Goal: Task Accomplishment & Management: Complete application form

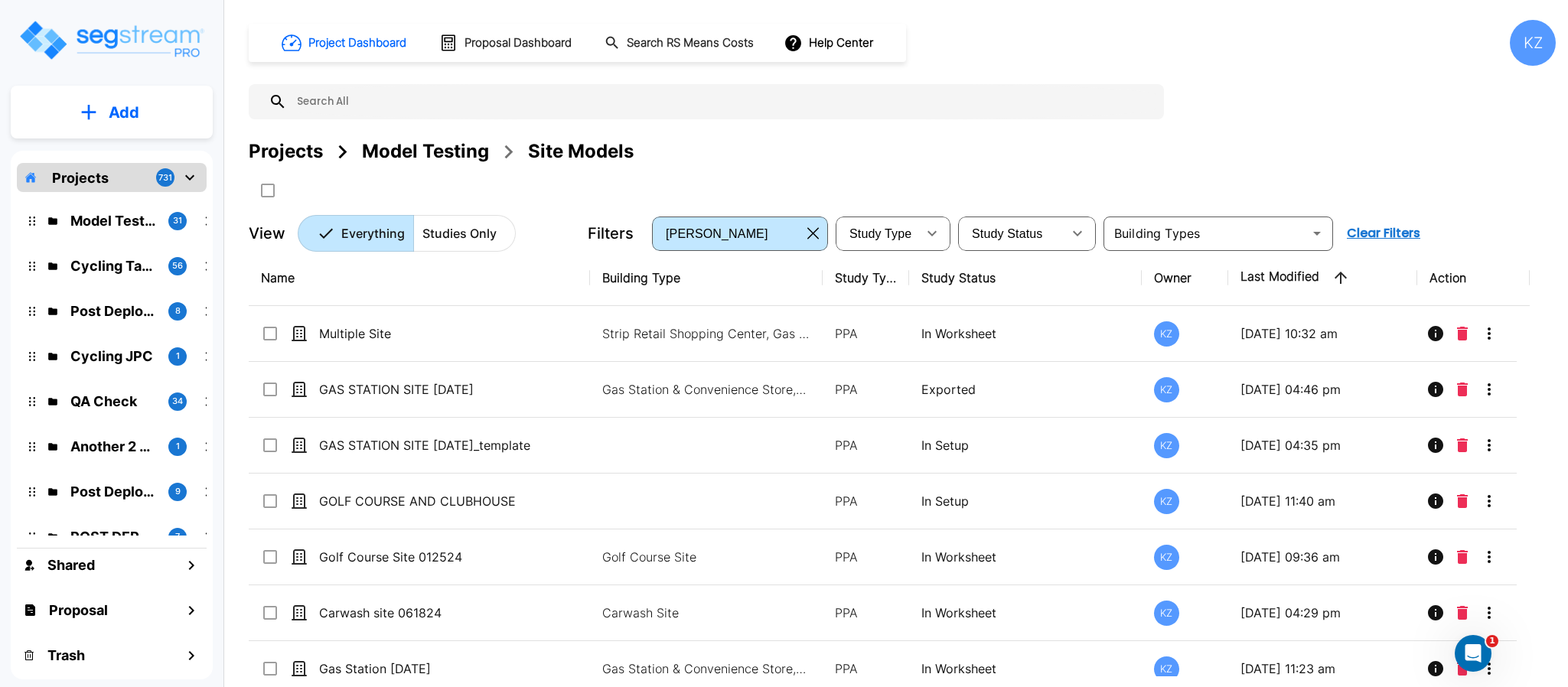
drag, startPoint x: 446, startPoint y: 158, endPoint x: 469, endPoint y: 205, distance: 52.3
click at [446, 157] on div "Model Testing" at bounding box center [425, 151] width 127 height 27
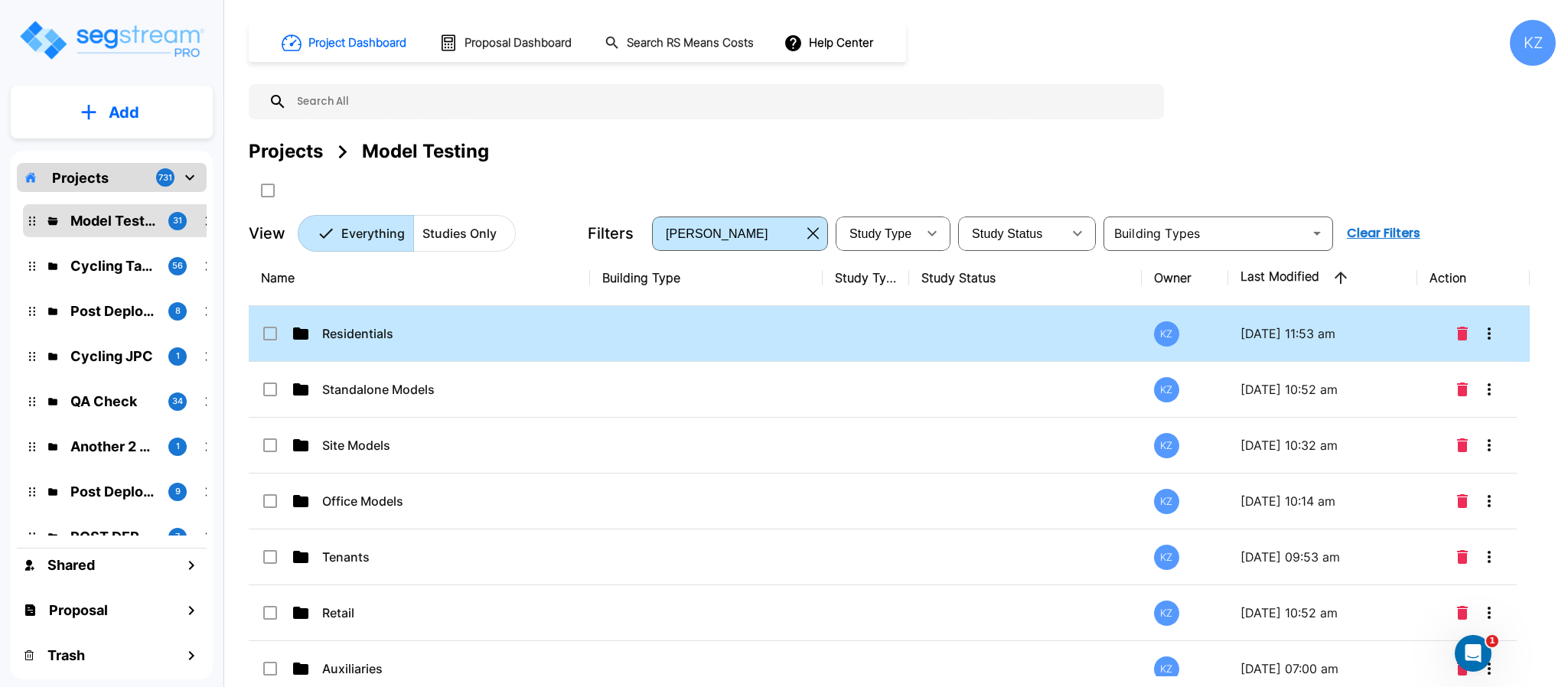
click at [424, 347] on td "Residentials" at bounding box center [420, 334] width 341 height 56
click at [424, 345] on td "Residentials" at bounding box center [420, 334] width 341 height 56
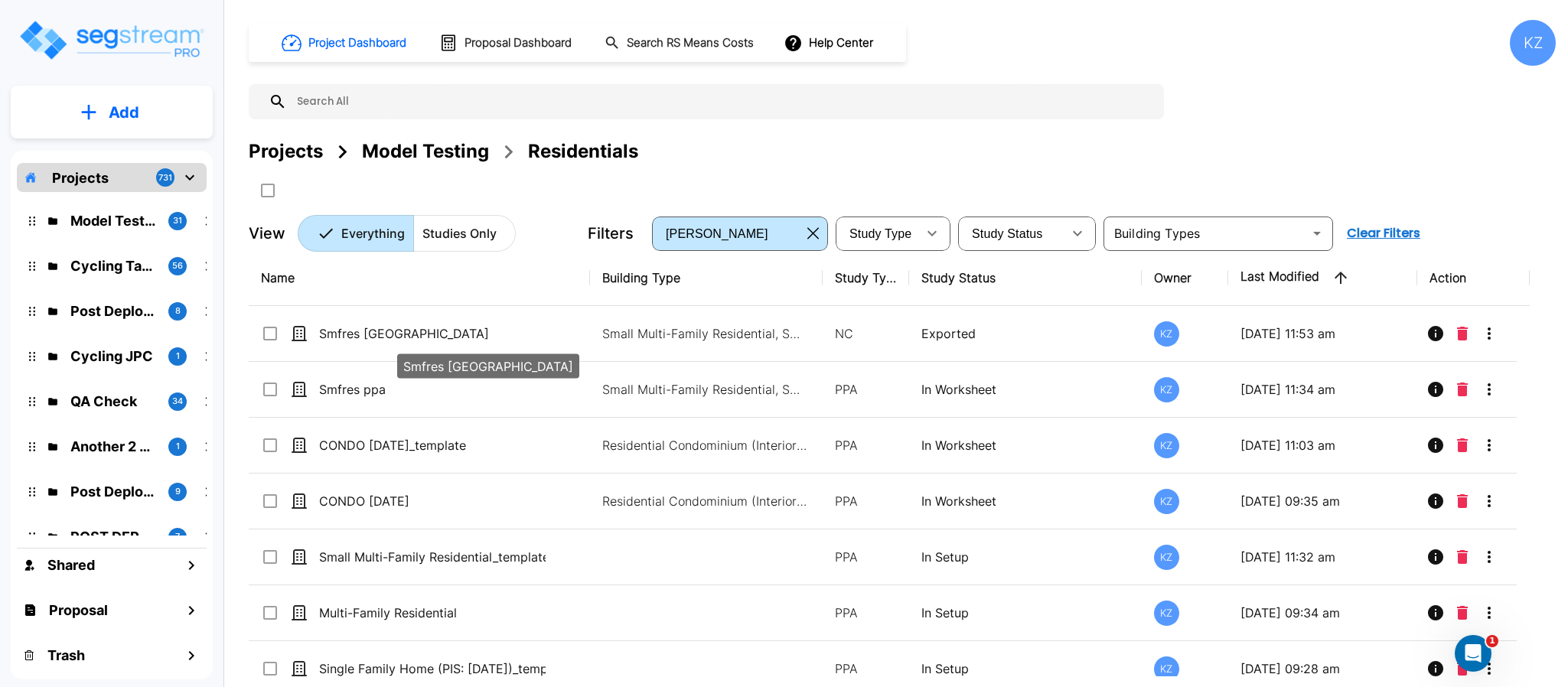
click at [432, 331] on p "Smfres nc" at bounding box center [432, 333] width 227 height 18
click at [432, 330] on p "Smfres [GEOGRAPHIC_DATA]" at bounding box center [432, 333] width 227 height 18
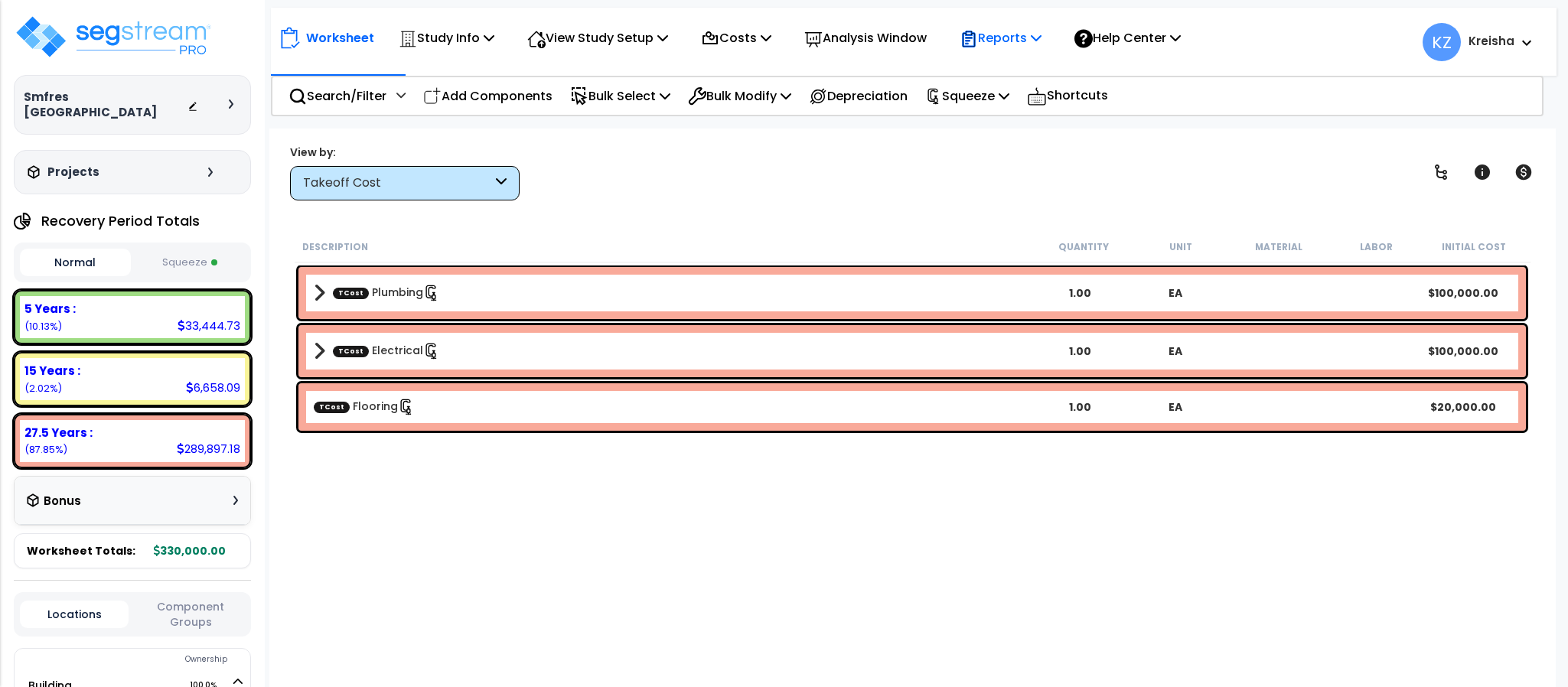
click at [1015, 30] on p "Reports" at bounding box center [1000, 37] width 81 height 20
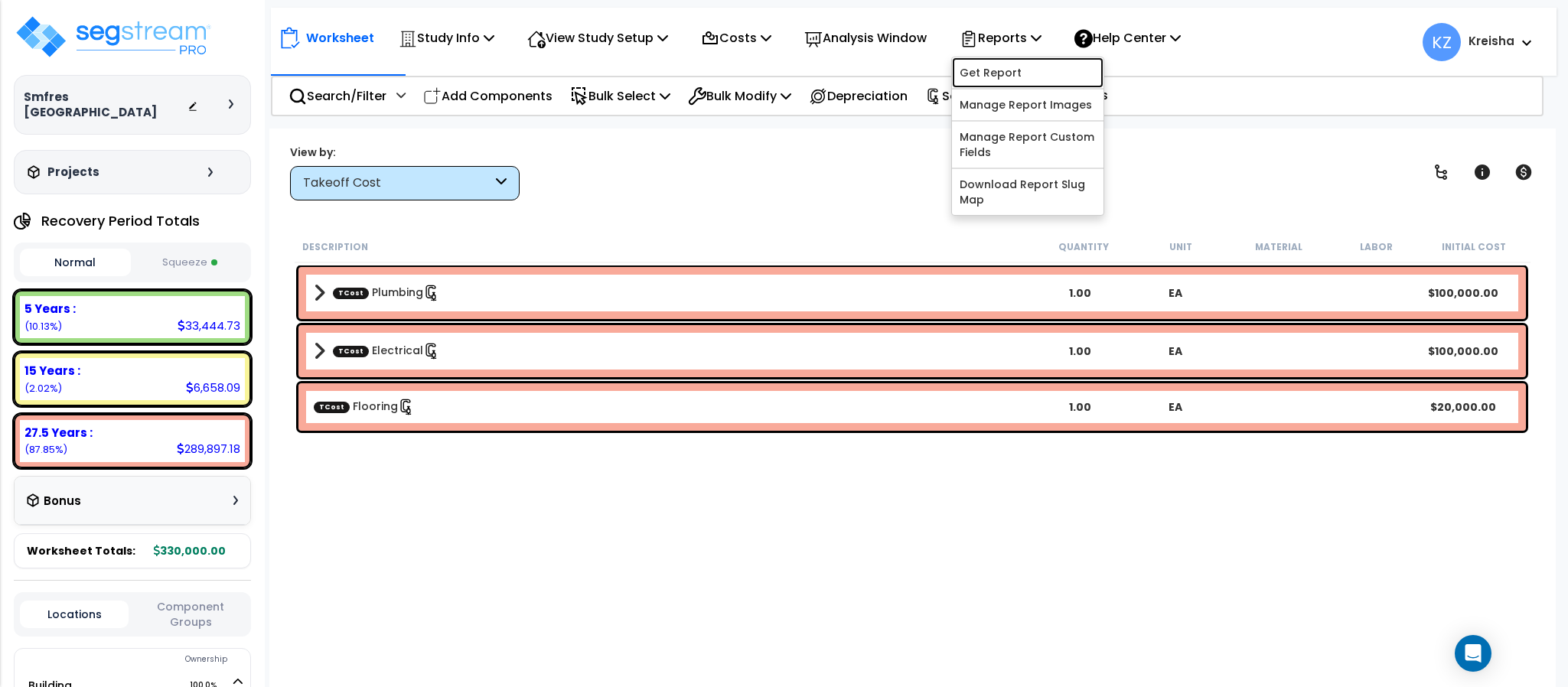
click at [1008, 69] on link "Get Report" at bounding box center [1027, 73] width 151 height 31
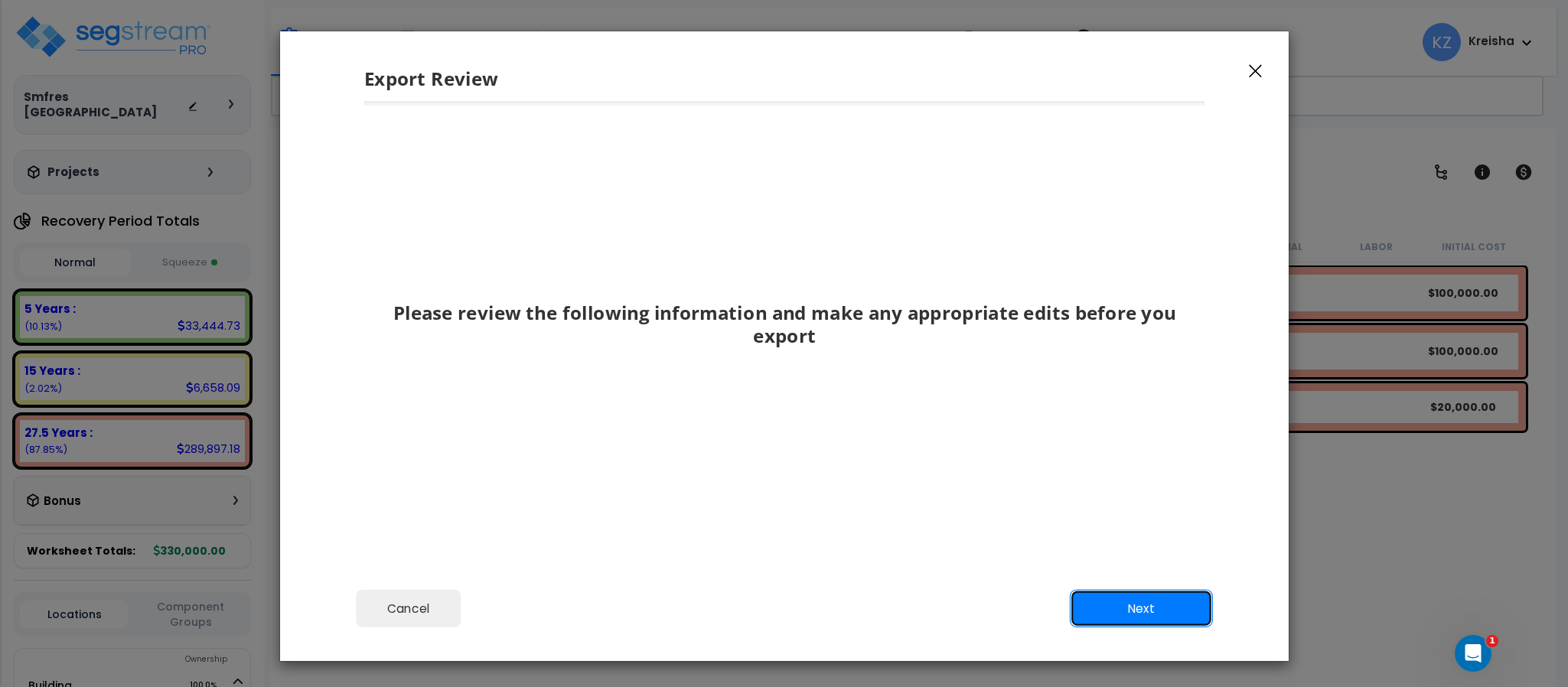
click at [1112, 609] on button "Next" at bounding box center [1141, 609] width 143 height 38
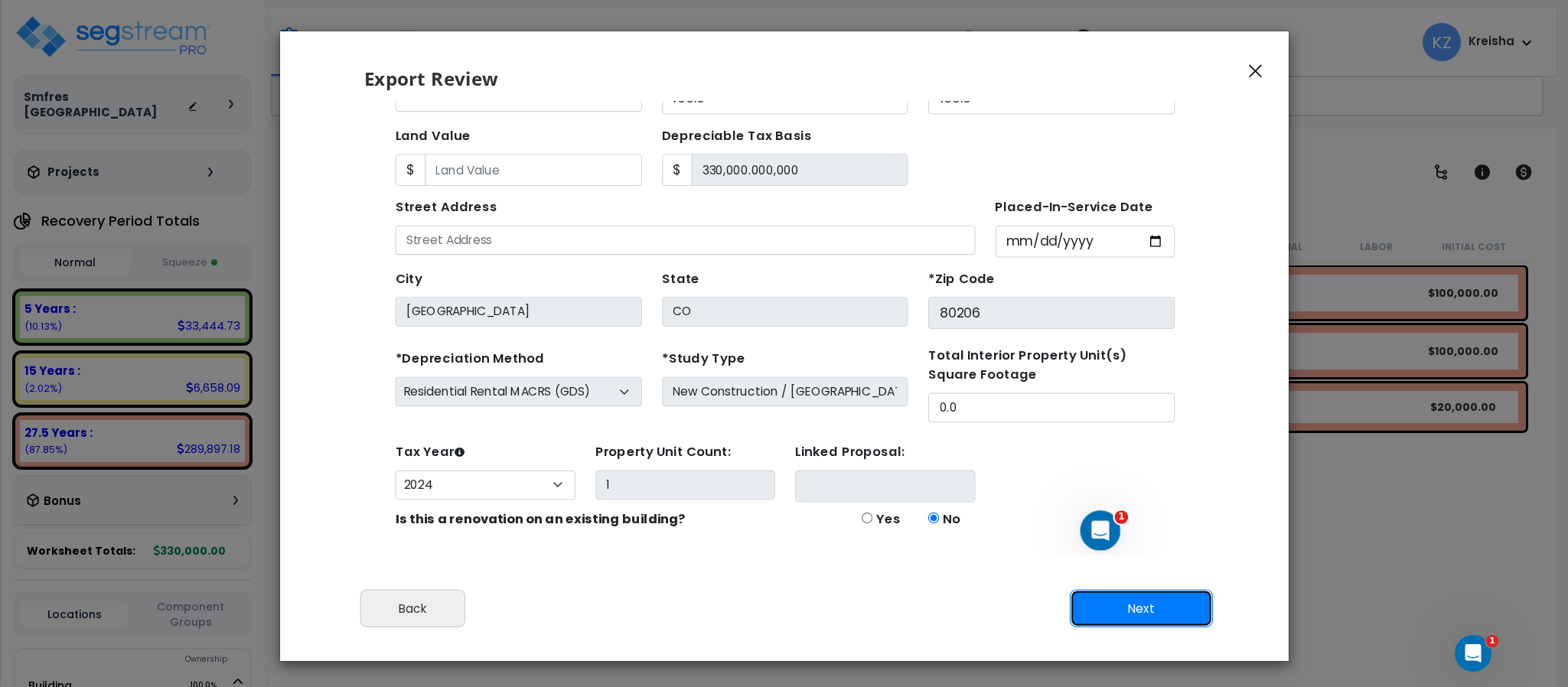
scroll to position [62, 0]
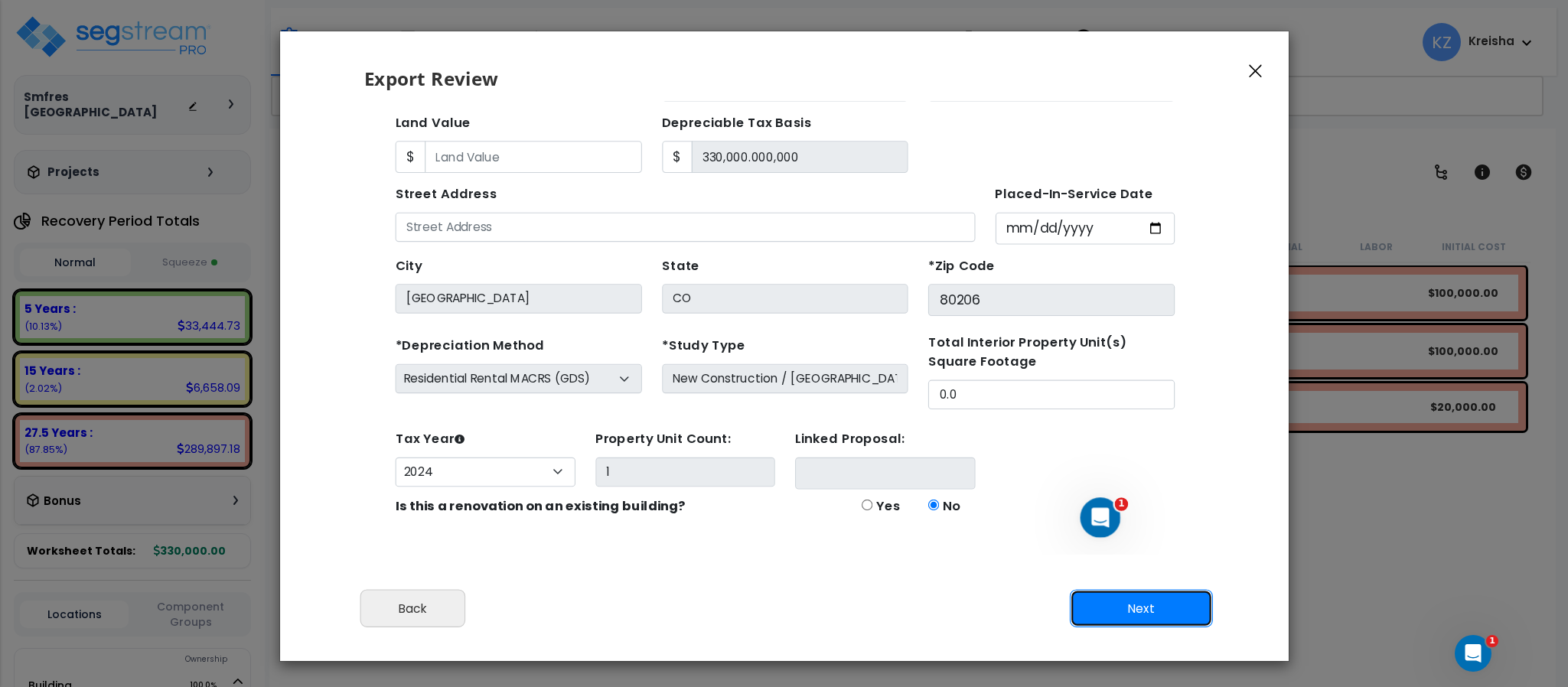
click at [1108, 609] on button "Next" at bounding box center [1141, 609] width 143 height 38
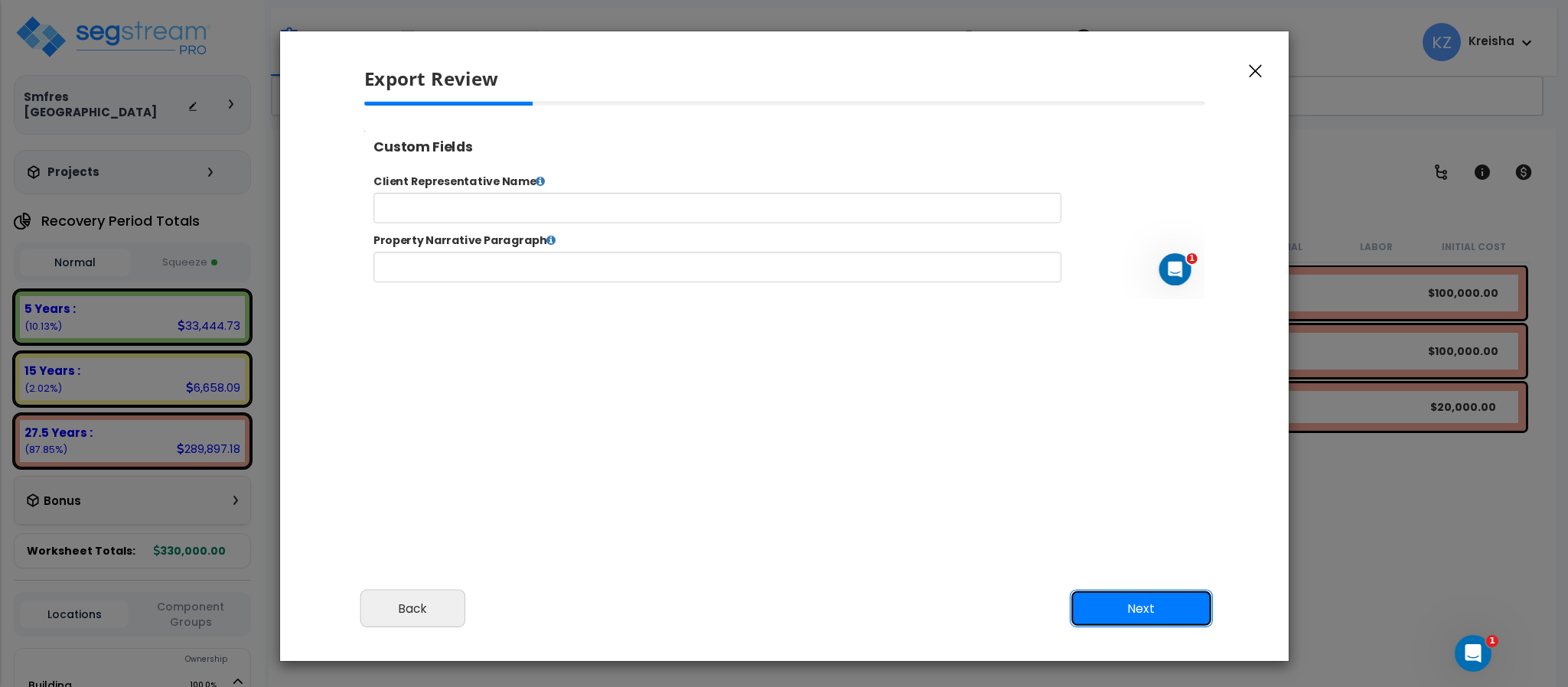
scroll to position [0, 0]
select select "2024"
click at [1103, 605] on button "Next" at bounding box center [1141, 609] width 143 height 38
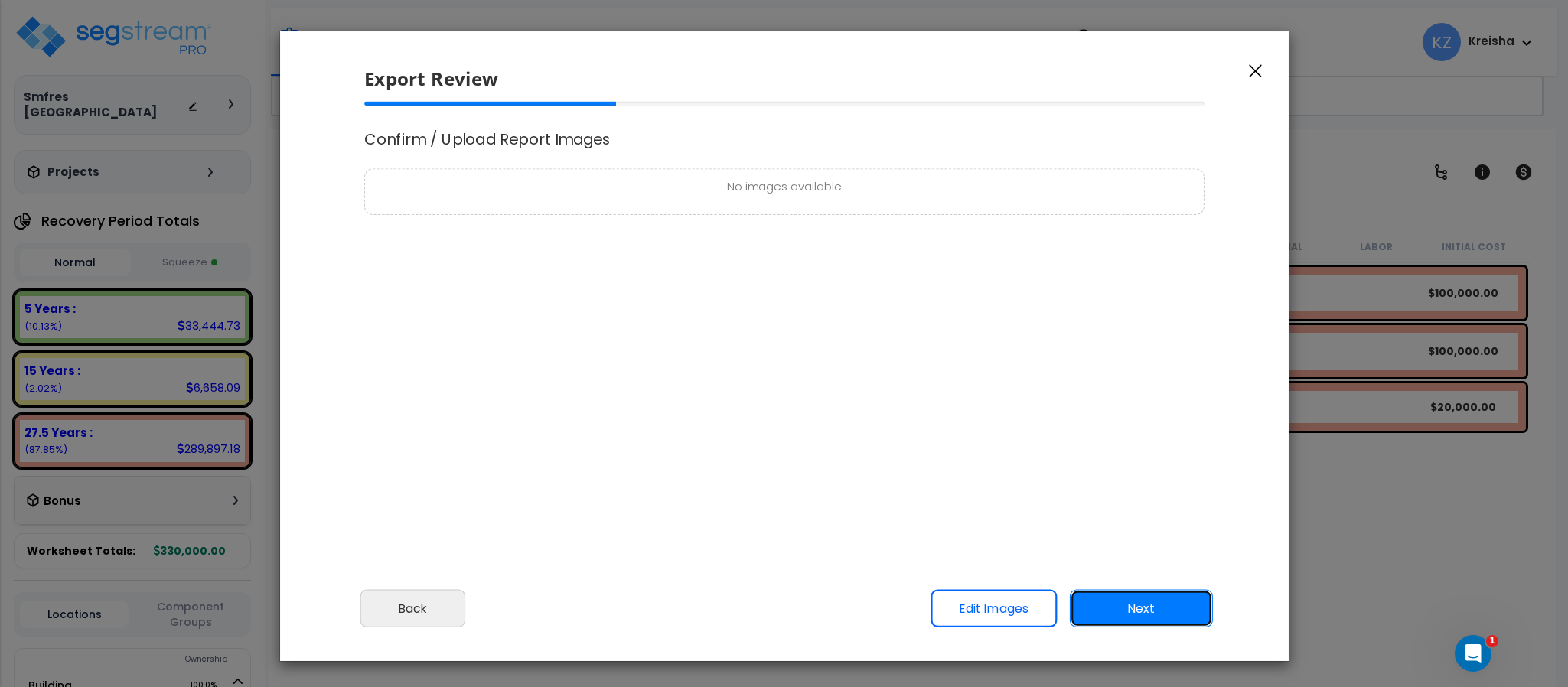
scroll to position [0, 0]
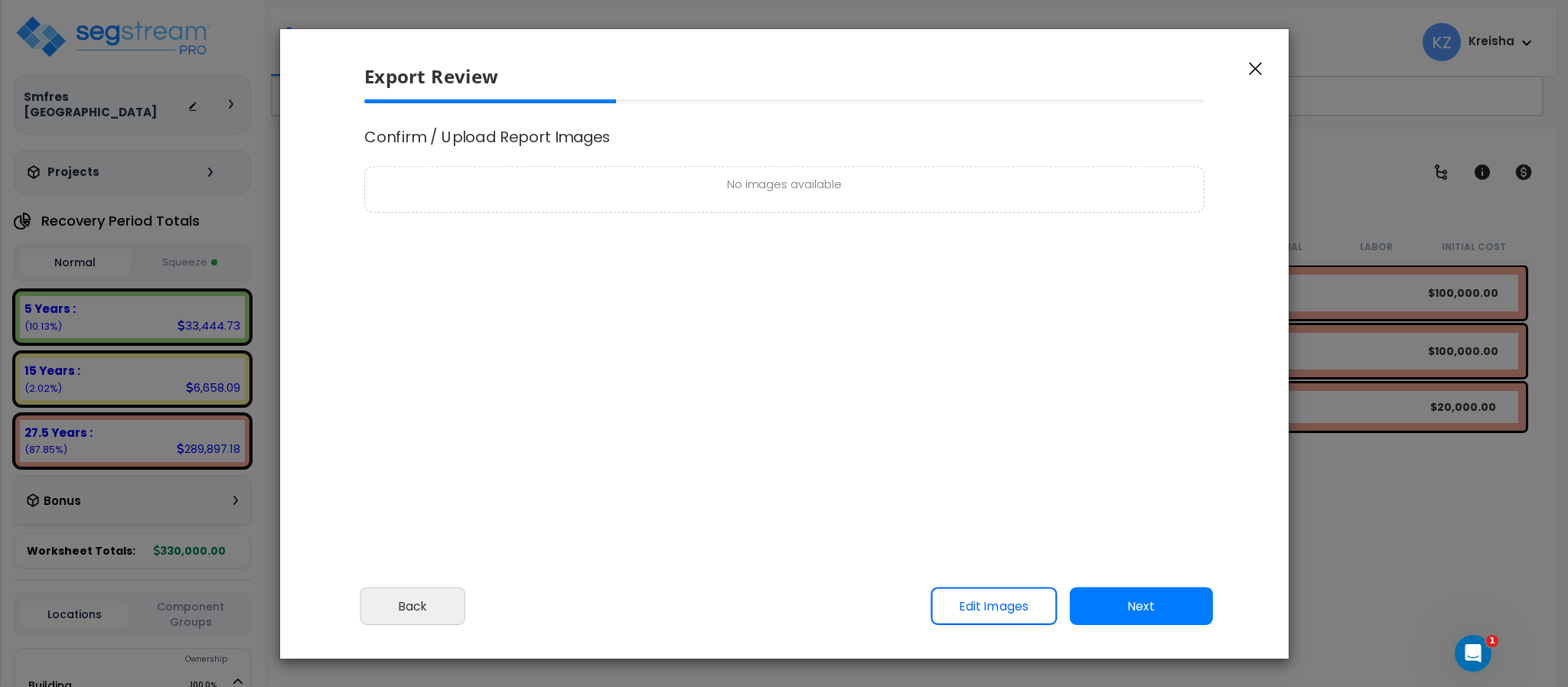
click at [1041, 551] on div "Please review the following information and make any appropriate edits before y…" at bounding box center [784, 337] width 1009 height 476
click at [1140, 602] on button "Next" at bounding box center [1142, 606] width 143 height 38
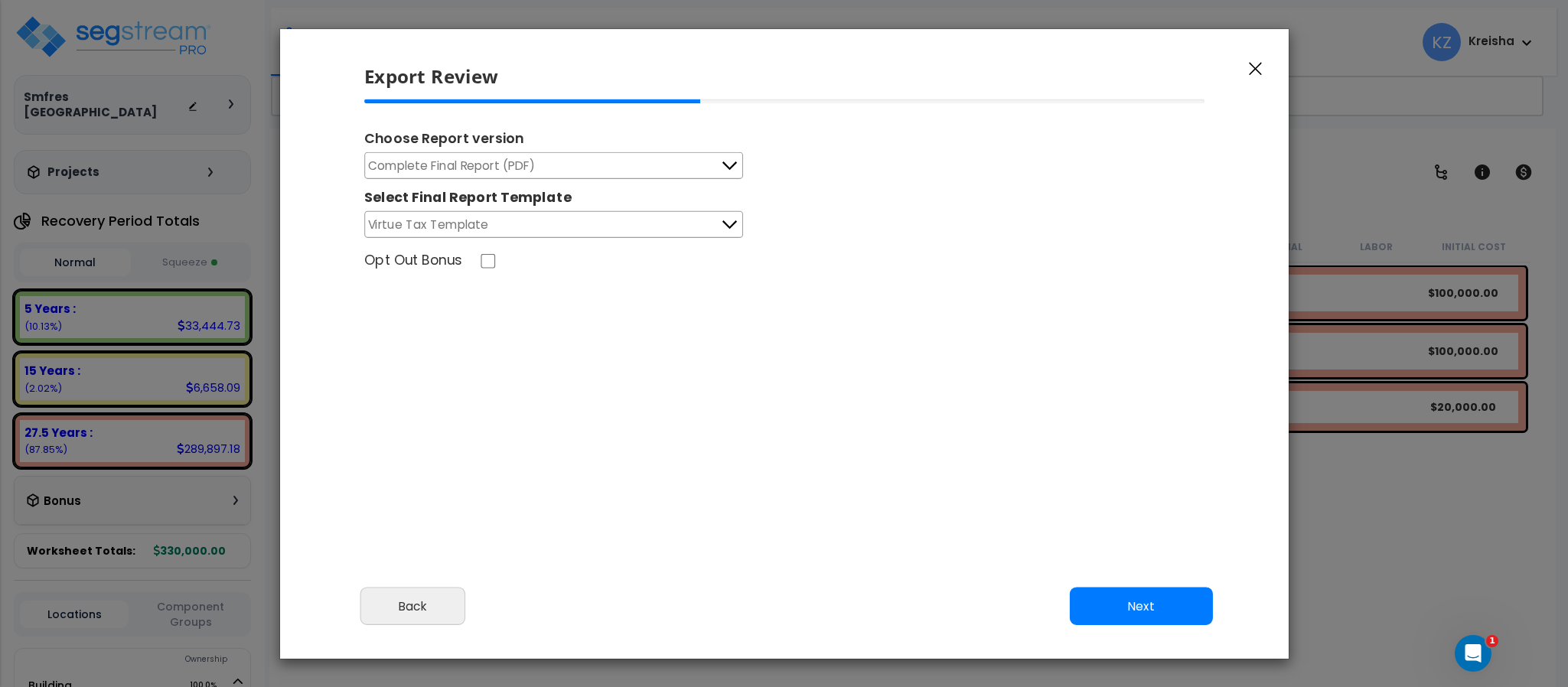
click at [842, 439] on div "Choose Report version Complete Final Report (PDF) Engineering Reports Only (MS …" at bounding box center [784, 310] width 865 height 421
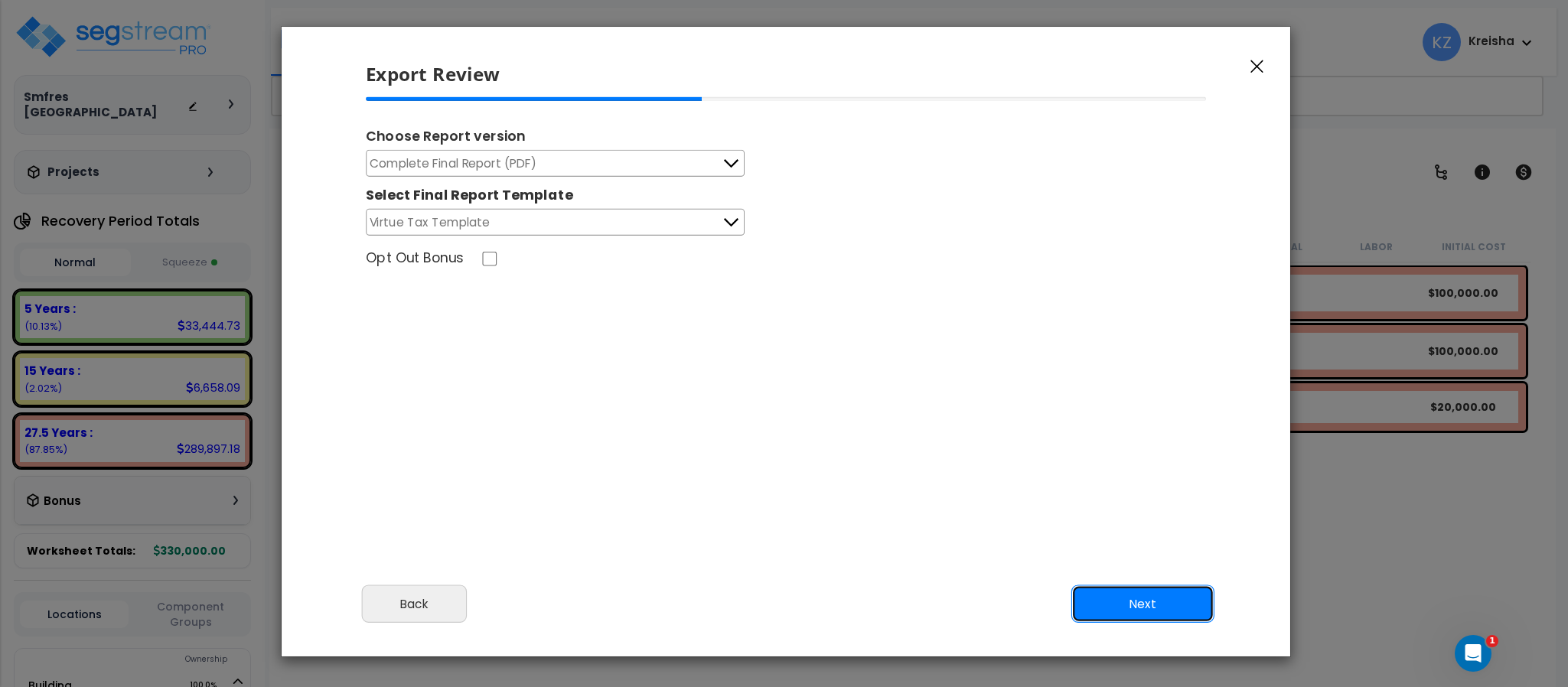
click at [1100, 593] on button "Next" at bounding box center [1144, 604] width 143 height 38
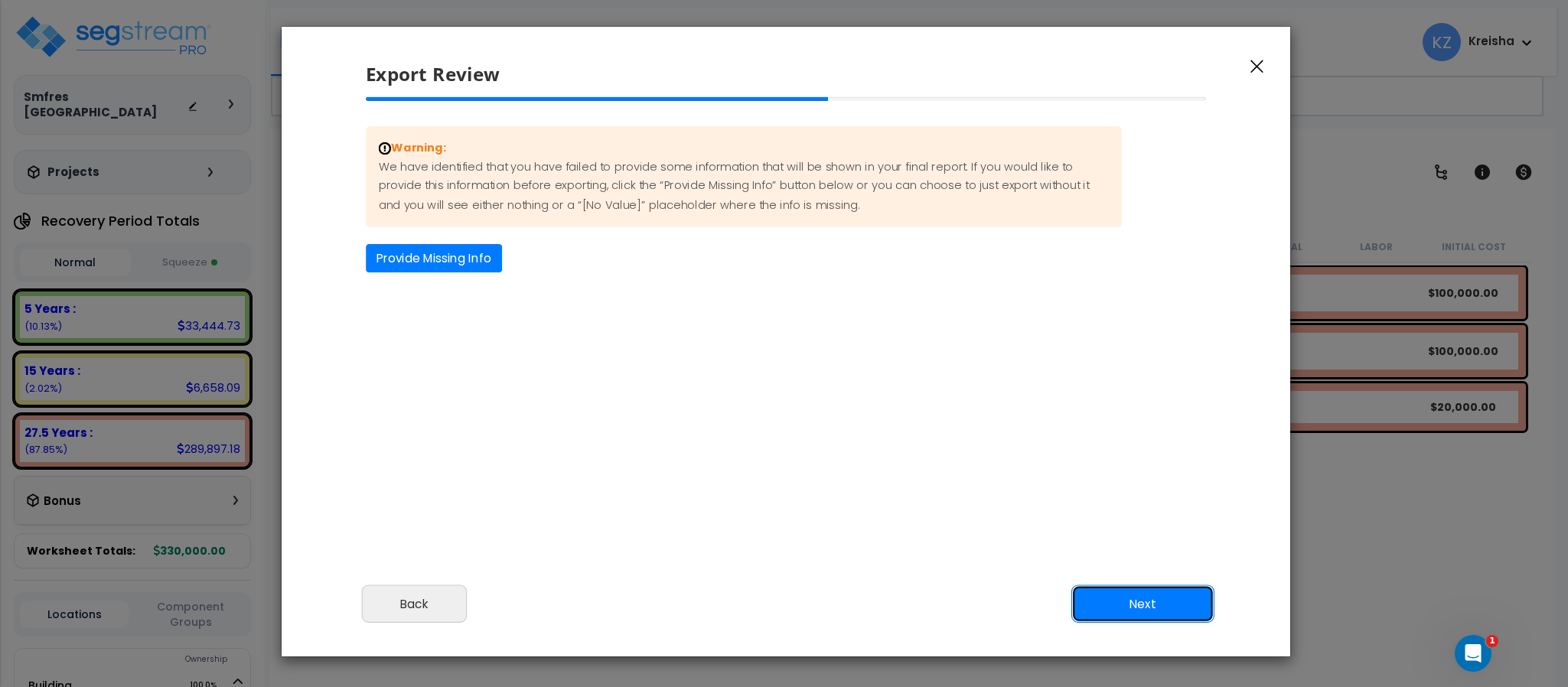
click at [1093, 590] on button "Next" at bounding box center [1144, 604] width 143 height 38
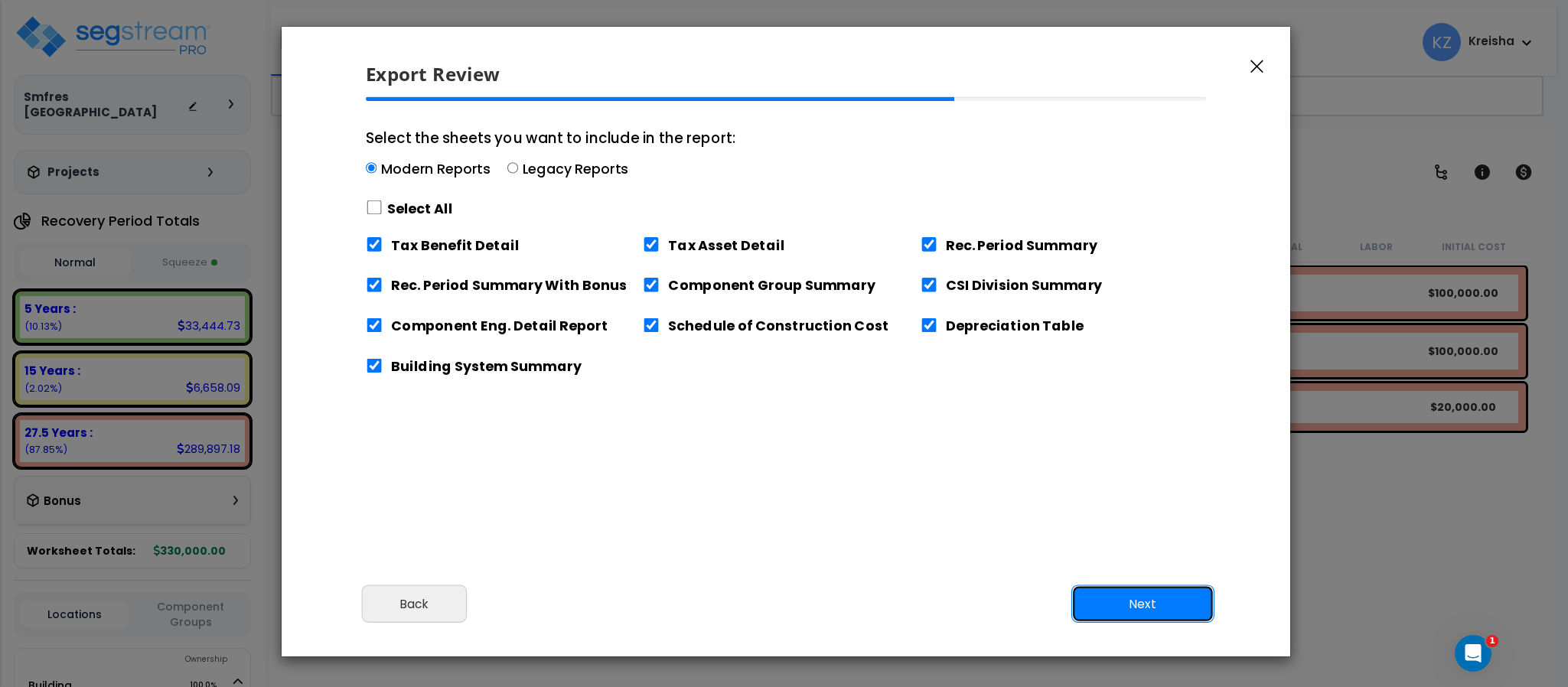
click at [1093, 588] on button "Next" at bounding box center [1144, 604] width 143 height 38
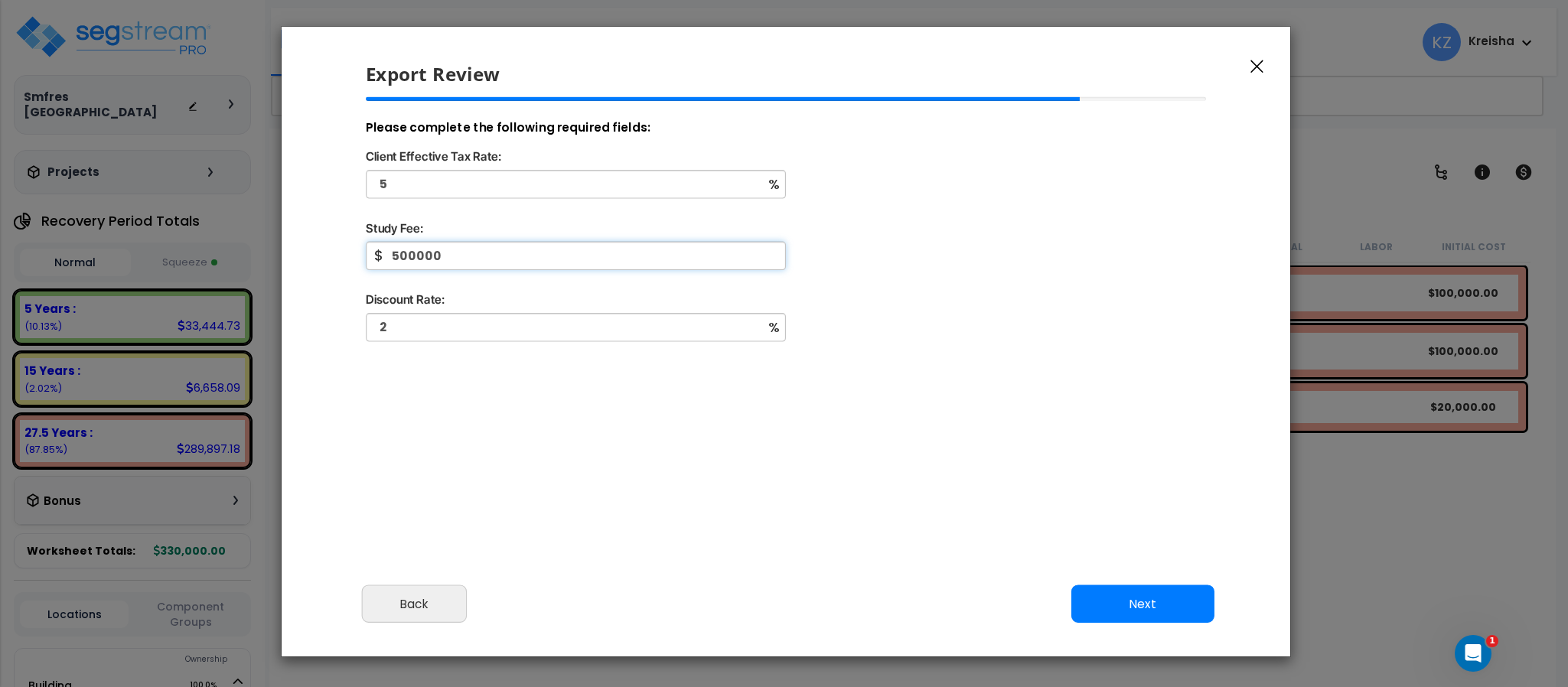
click at [414, 255] on input "500000" at bounding box center [576, 256] width 421 height 28
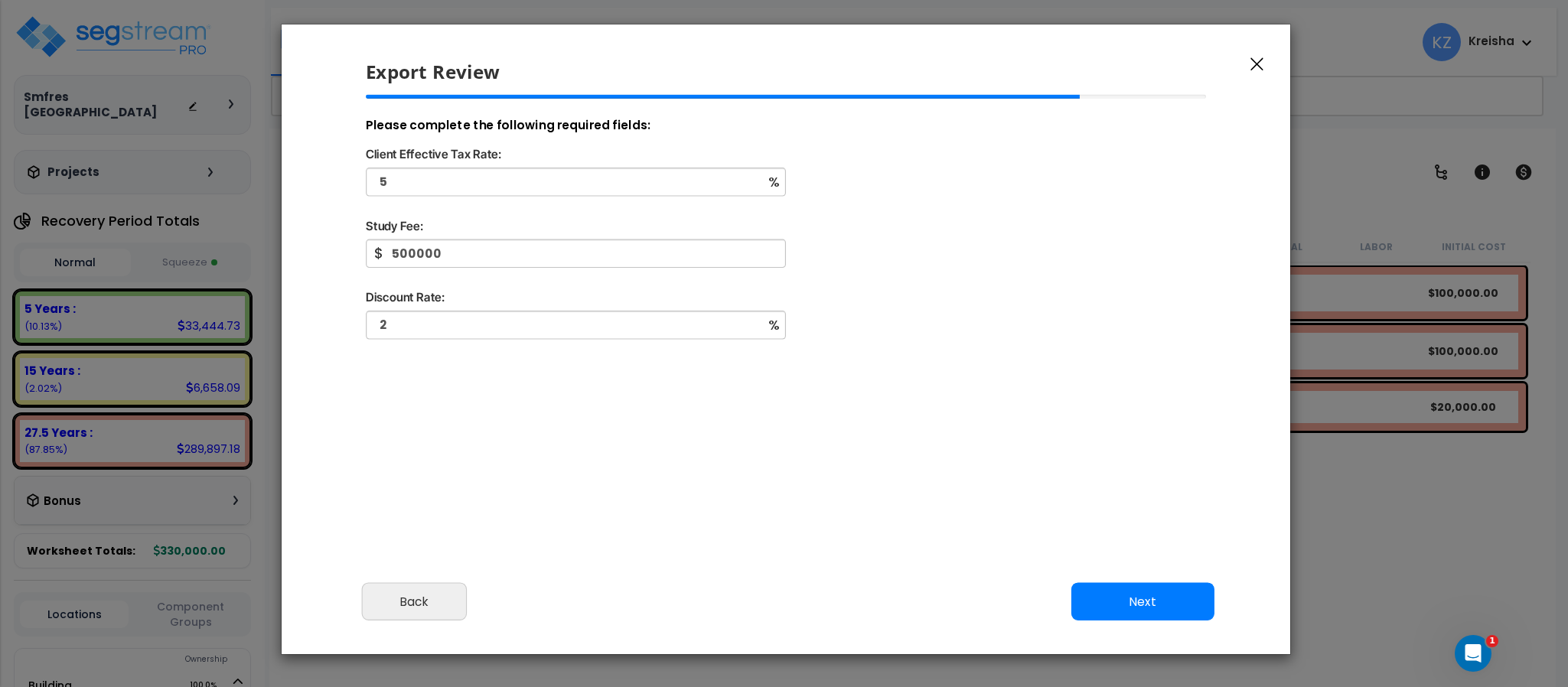
click at [494, 370] on div "Please complete the following required fields: Client Effective Tax Rate: 5 % S…" at bounding box center [786, 305] width 865 height 421
click at [453, 253] on input "500000" at bounding box center [576, 253] width 421 height 28
type input "1,000"
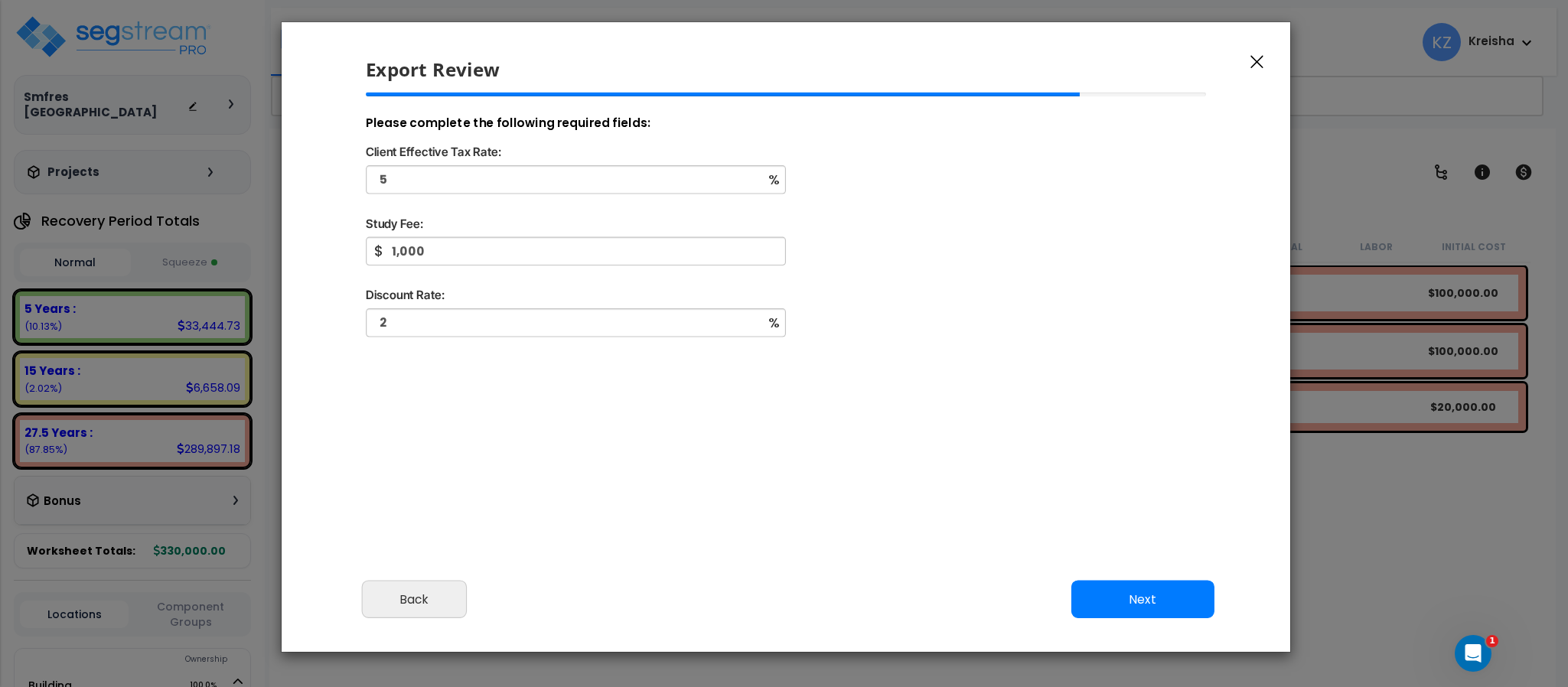
click at [478, 418] on div "Please complete the following required fields: Client Effective Tax Rate: 5 % S…" at bounding box center [786, 303] width 865 height 421
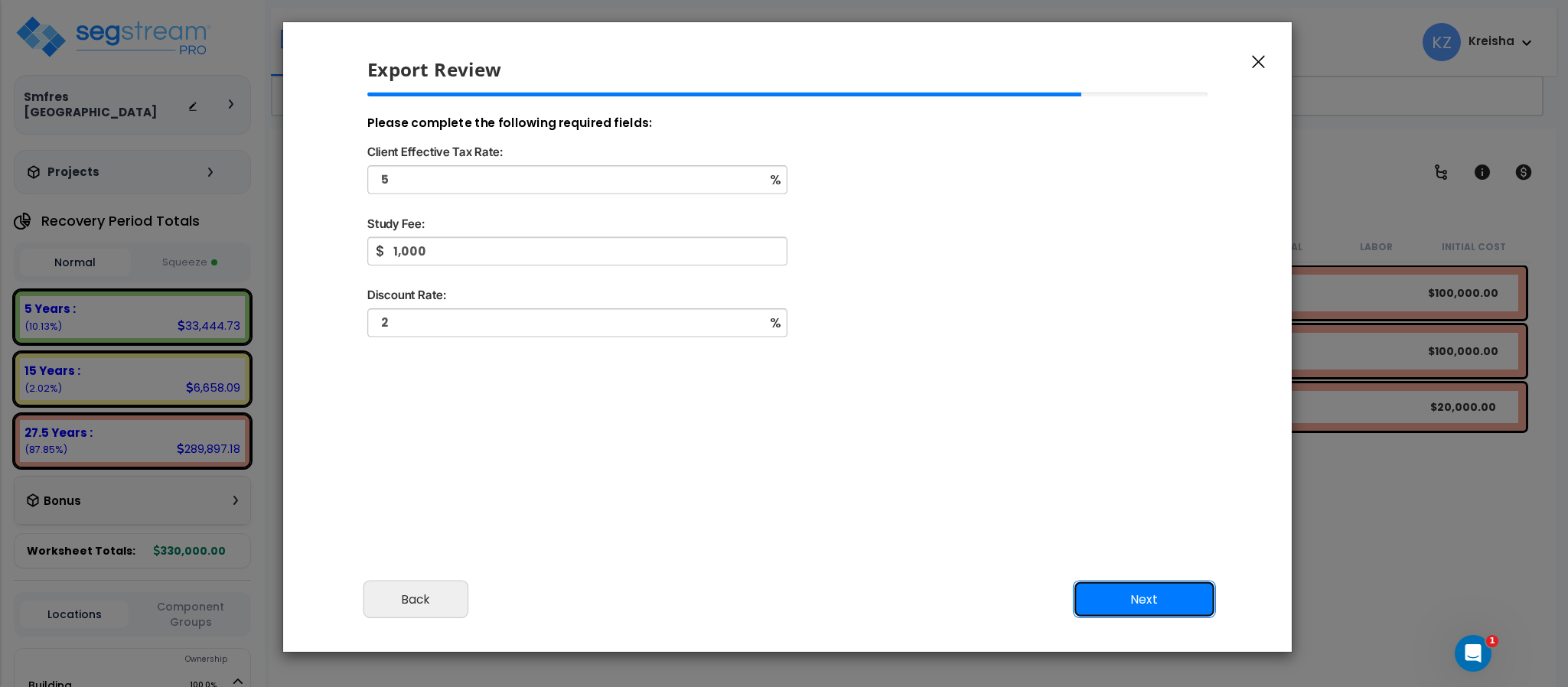
click at [1097, 598] on button "Next" at bounding box center [1145, 599] width 143 height 38
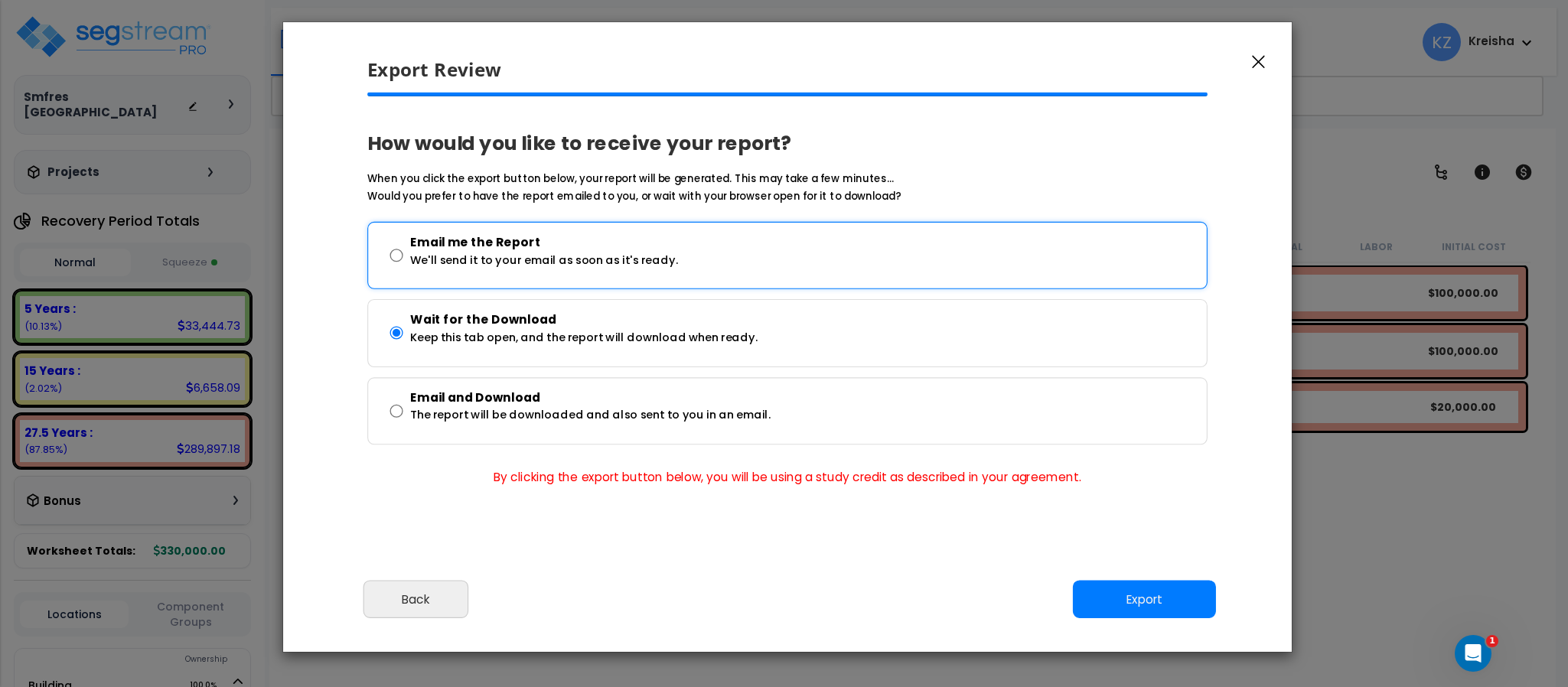
click at [650, 251] on p "We'll send it to your email as soon as it's ready." at bounding box center [544, 261] width 267 height 19
click at [406, 253] on div "Email me the Report We'll send it to your email as soon as it's ready." at bounding box center [795, 253] width 806 height 46
click at [402, 253] on input "Email me the Report We'll send it to your email as soon as it's ready." at bounding box center [395, 254] width 13 height 55
radio input "true"
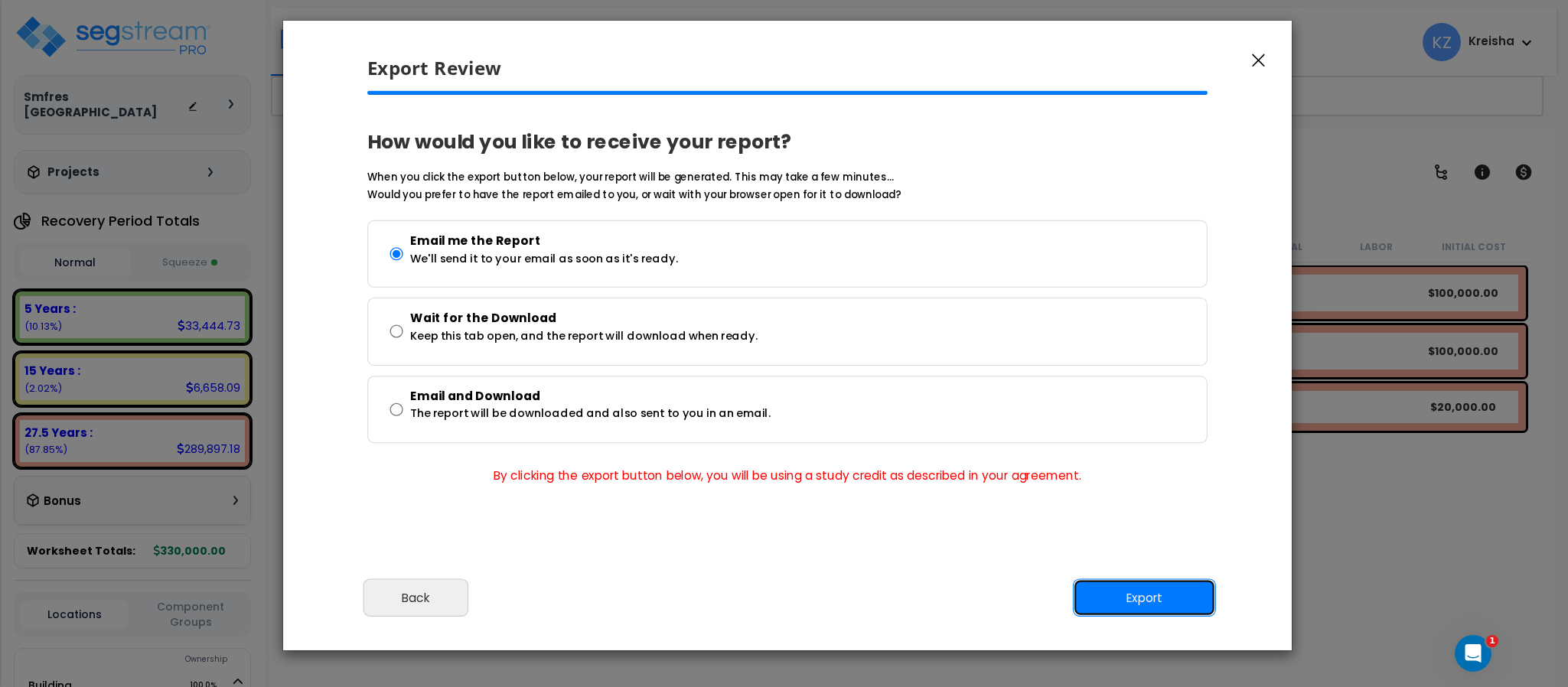
click at [1125, 587] on button "Export" at bounding box center [1145, 598] width 143 height 38
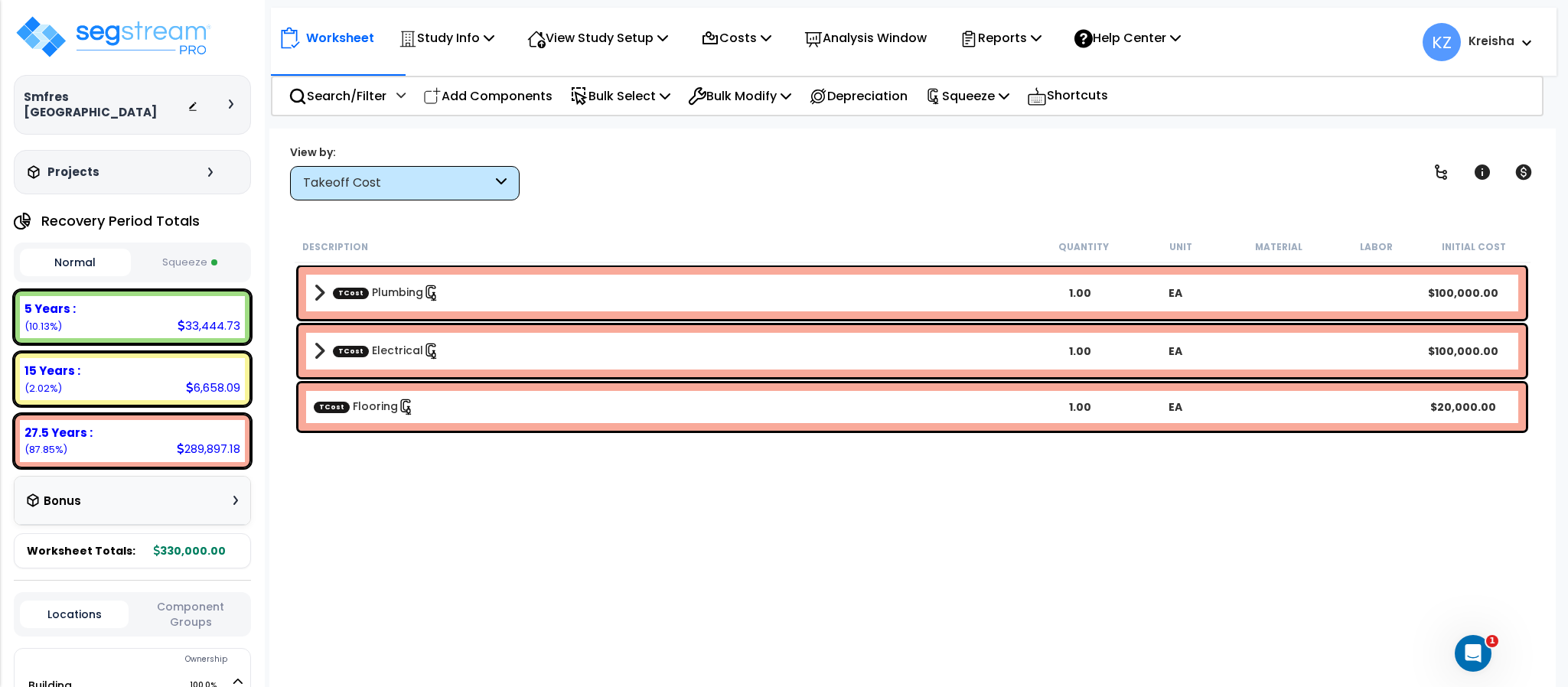
click at [904, 590] on div "Description Quantity Unit Material Labor Initial Cost TCost Plumbing 1.00 EA $1…" at bounding box center [912, 460] width 1239 height 460
click at [417, 508] on div "Description Quantity Unit Material Labor Initial Cost TCost Plumbing 1.00 EA $1…" at bounding box center [912, 460] width 1239 height 460
click at [475, 558] on div "Description Quantity Unit Material Labor Initial Cost TCost Plumbing 1.00 EA $1…" at bounding box center [912, 460] width 1239 height 460
click at [414, 171] on div "Takeoff Cost" at bounding box center [404, 183] width 230 height 35
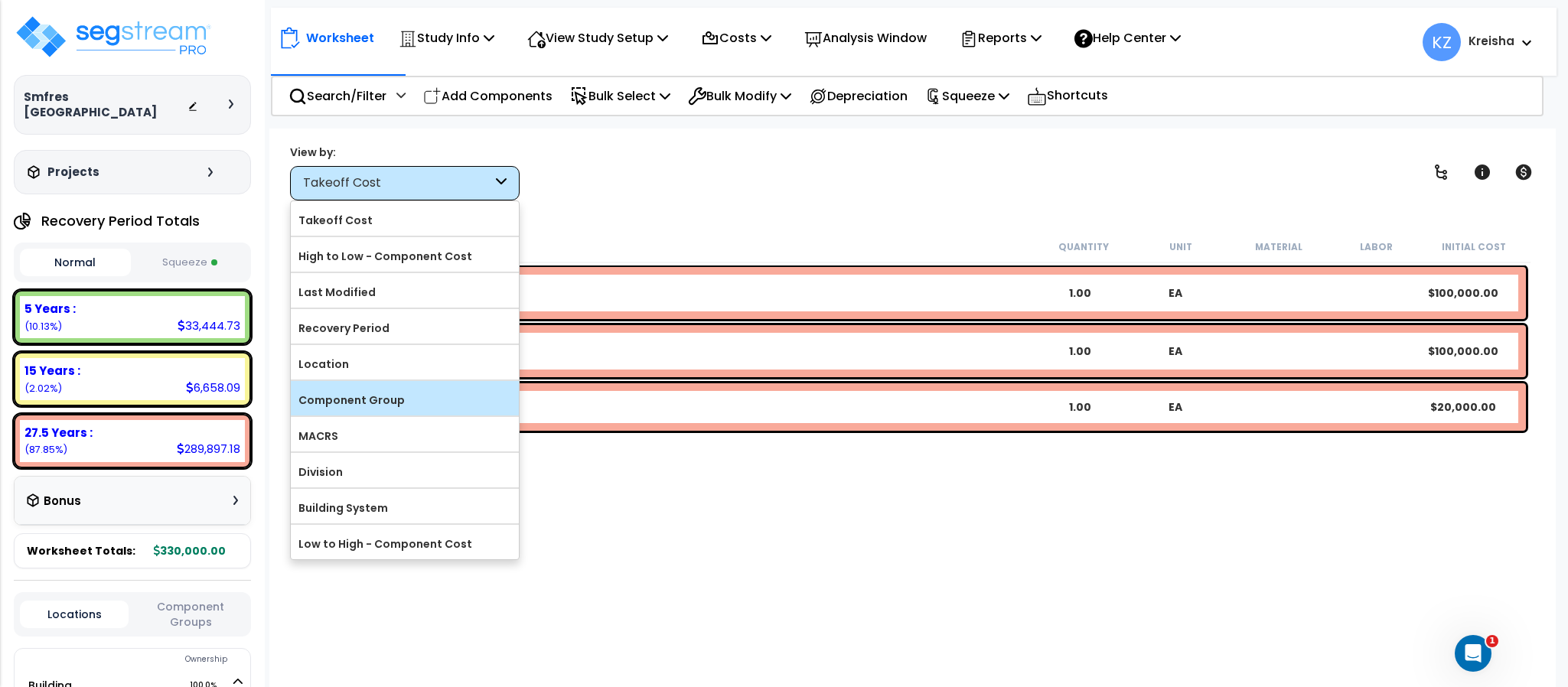
click at [368, 405] on label "Component Group" at bounding box center [404, 400] width 228 height 23
click at [0, 0] on input "Component Group" at bounding box center [0, 0] width 0 height 0
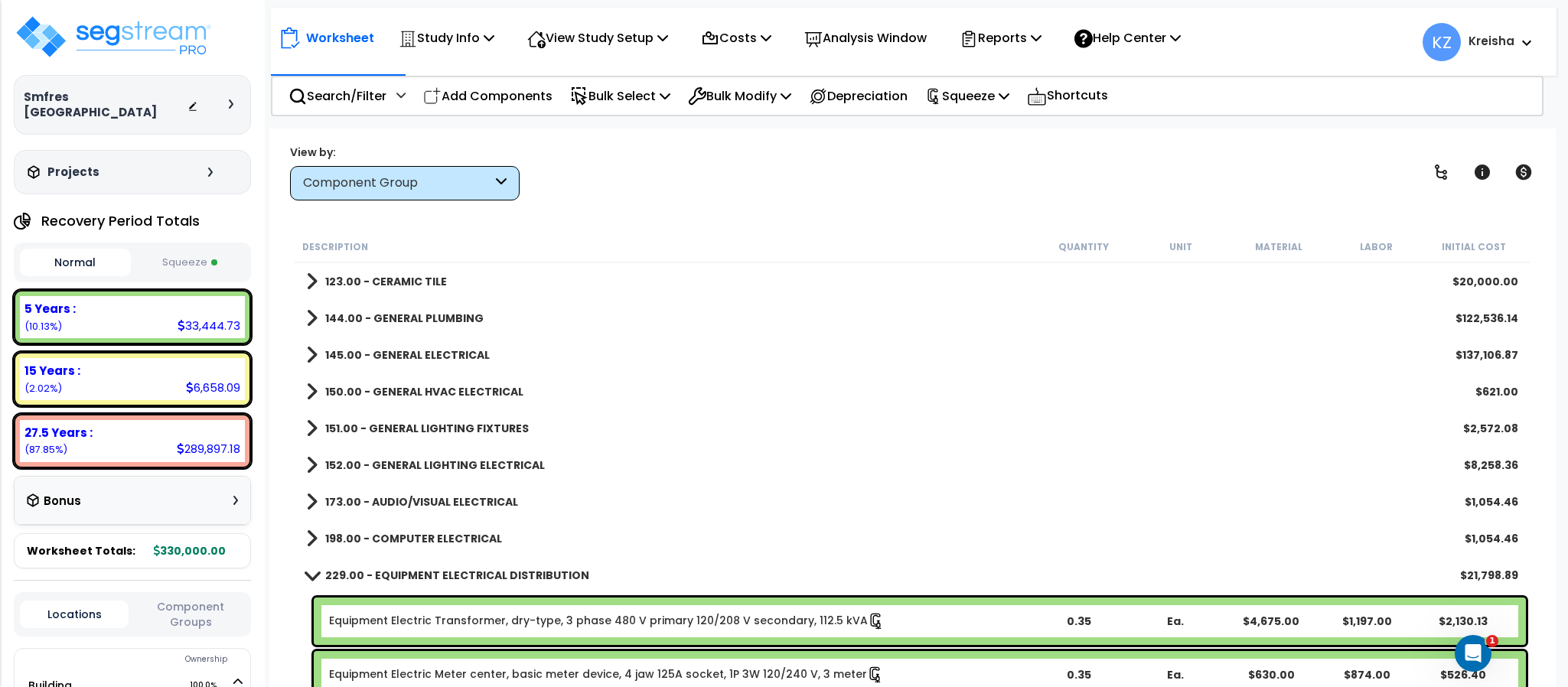
click at [585, 206] on div "Worksheet Study Info Study Setup Add Property Unit Template study Clone study KZ" at bounding box center [912, 472] width 1286 height 687
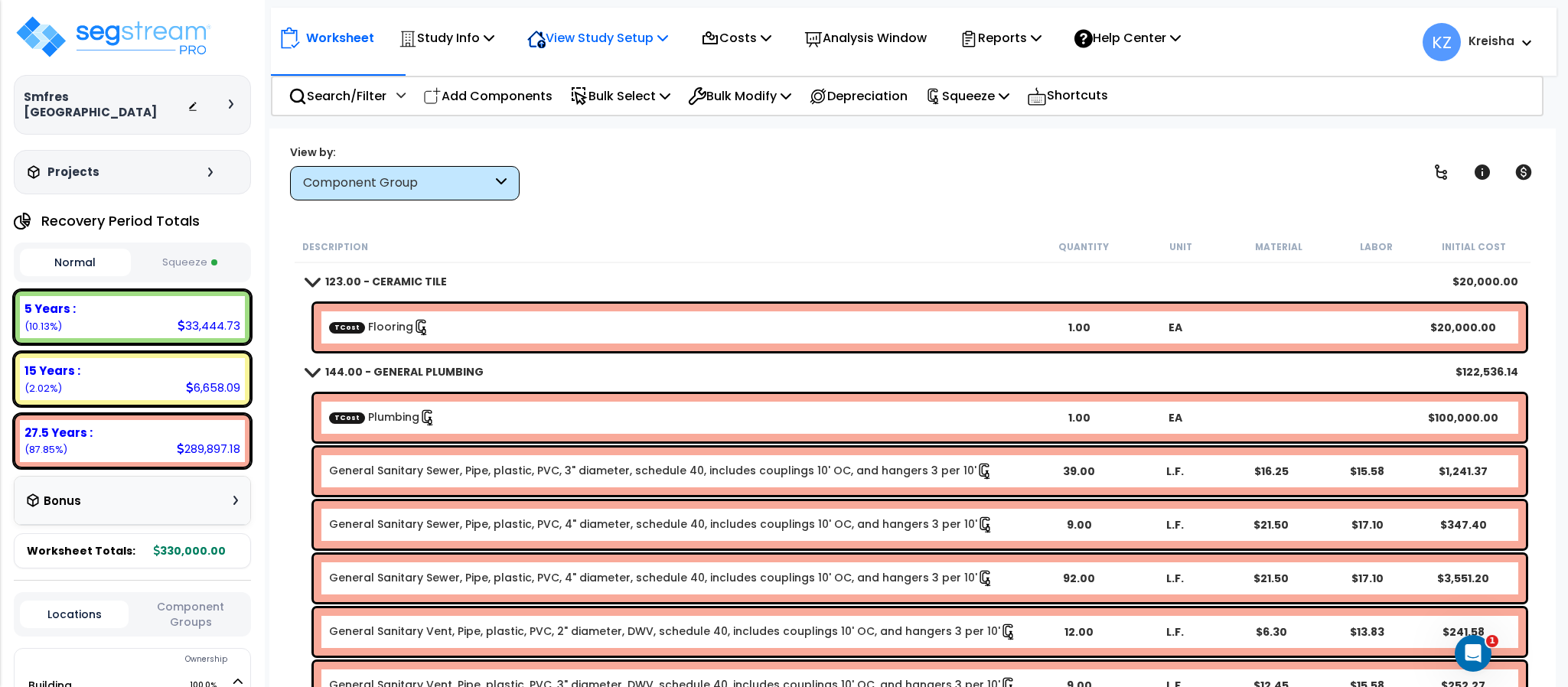
click at [602, 27] on p "View Study Setup" at bounding box center [597, 37] width 141 height 20
click at [580, 115] on link "View Questionnaire" at bounding box center [595, 105] width 151 height 31
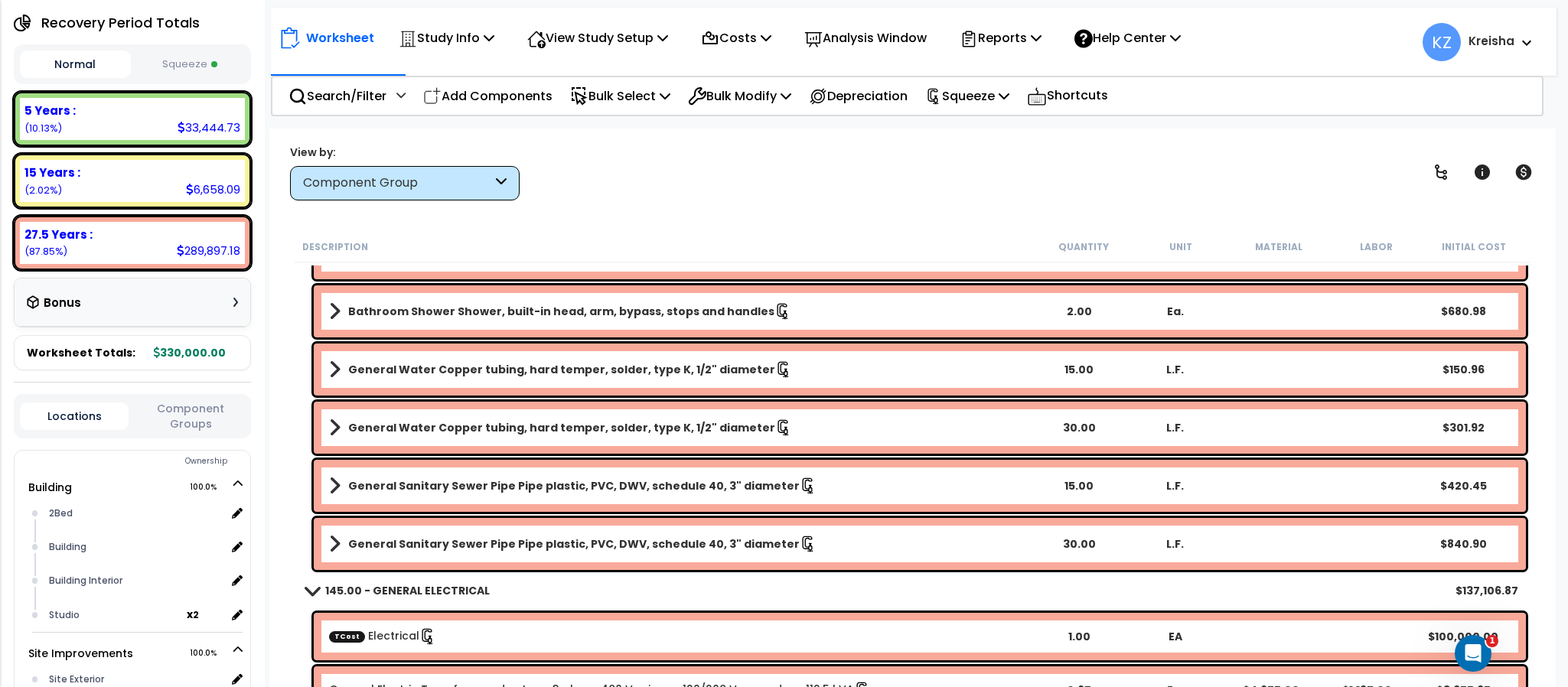
scroll to position [871, 0]
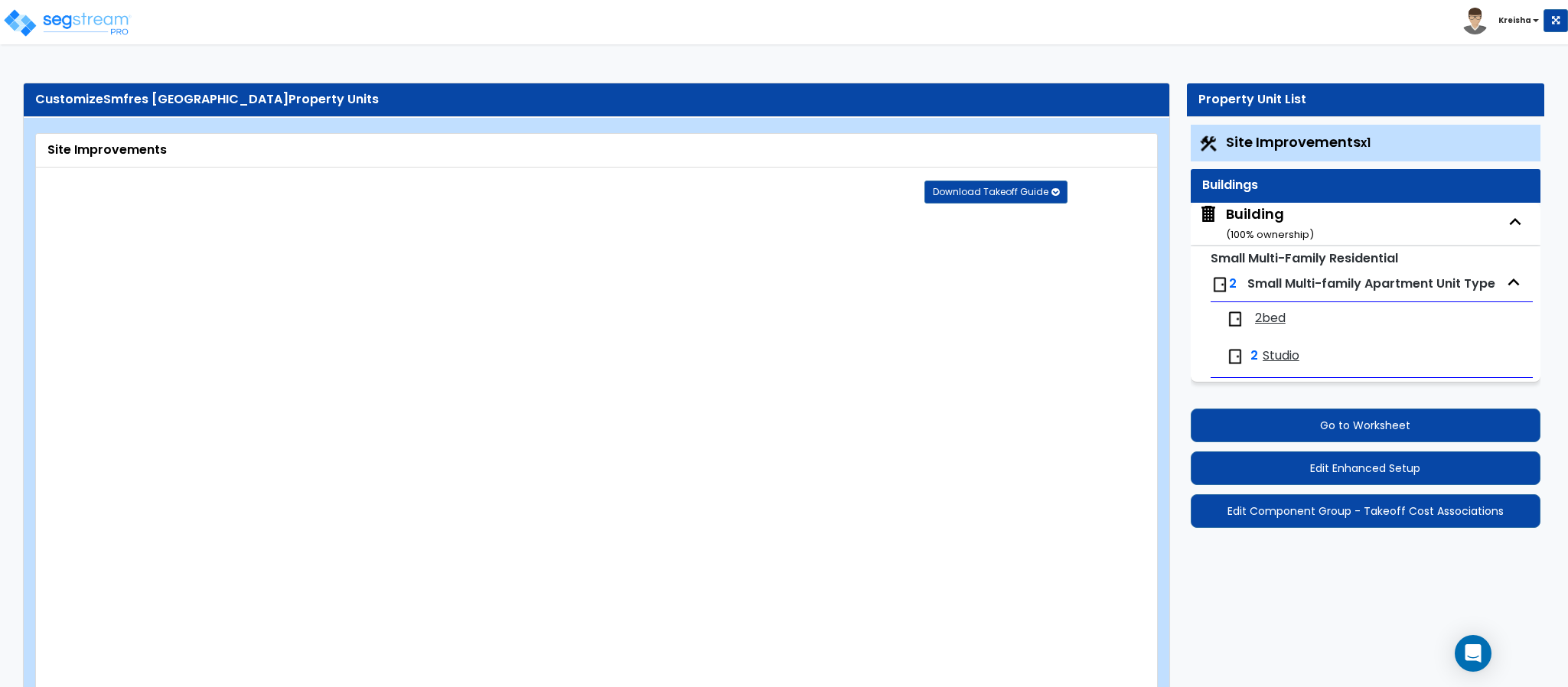
select select "2"
select select "1"
select select "2"
select select "1"
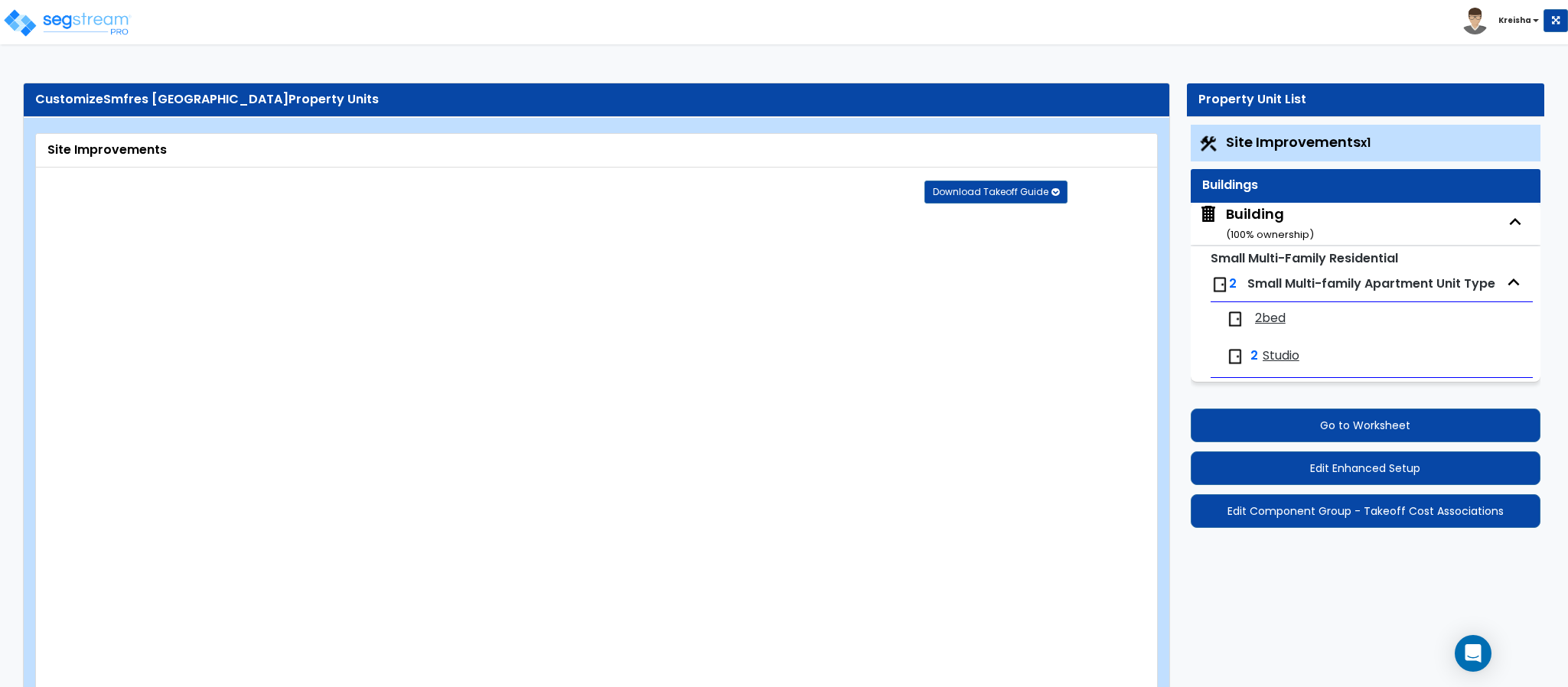
select select "2"
select select "1"
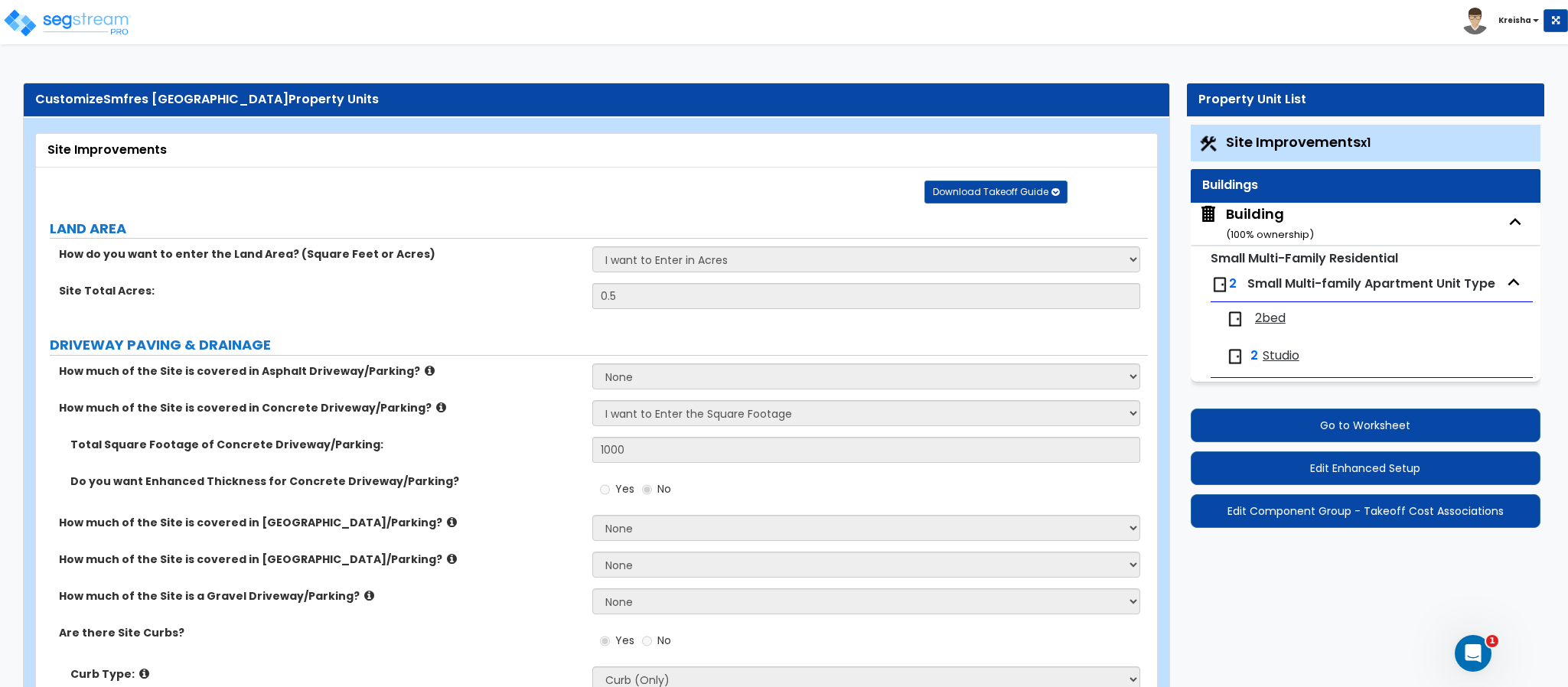
click at [372, 184] on div "Download Takeoff Guide Download for selected property unit Download for the com…" at bounding box center [602, 191] width 1110 height 24
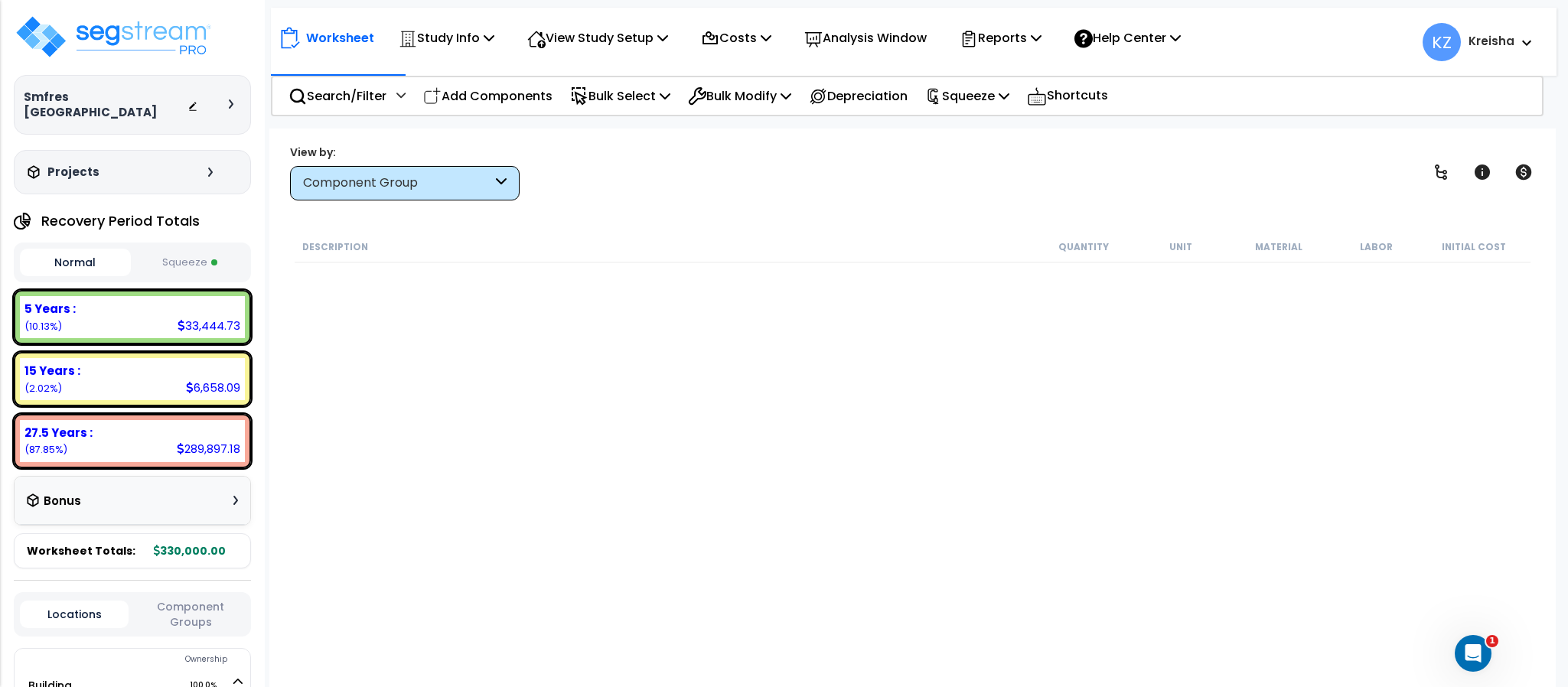
select select "2024"
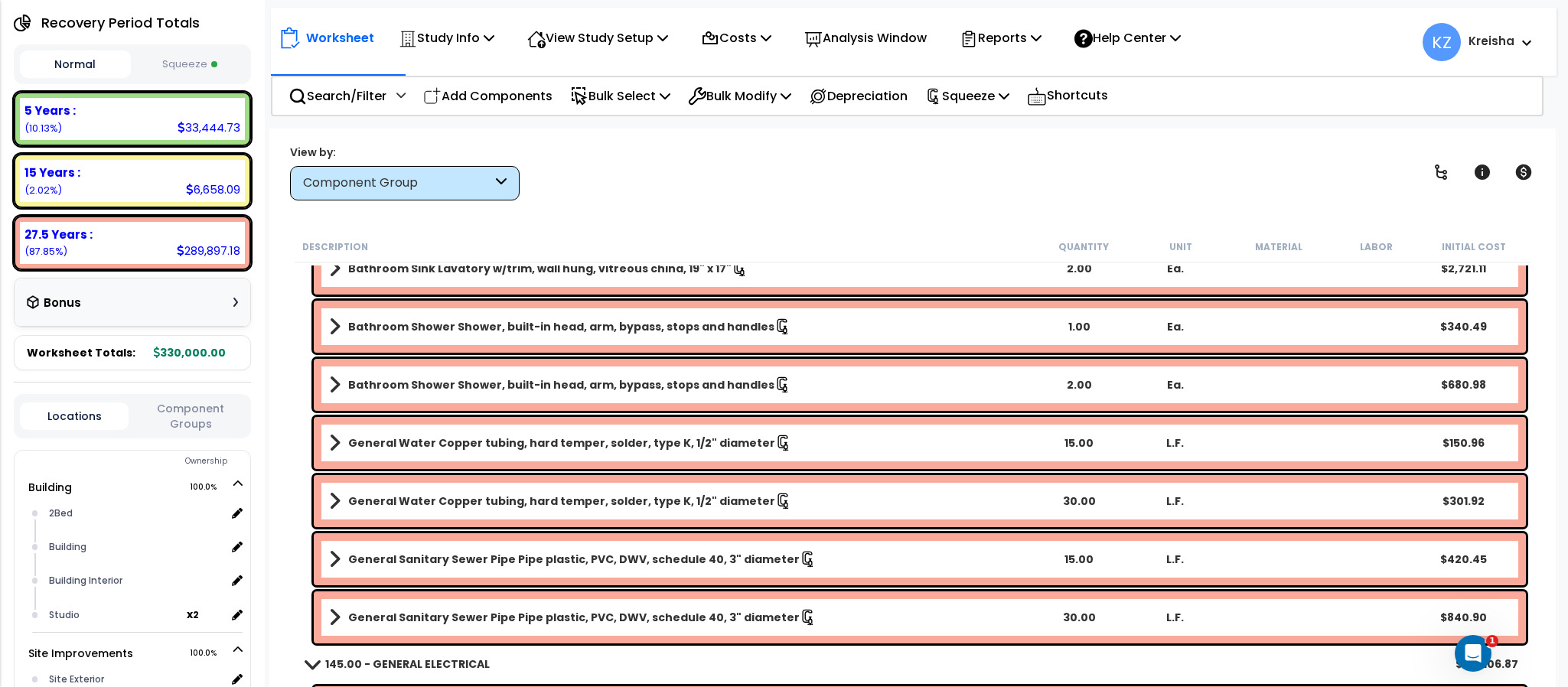
scroll to position [625, 39]
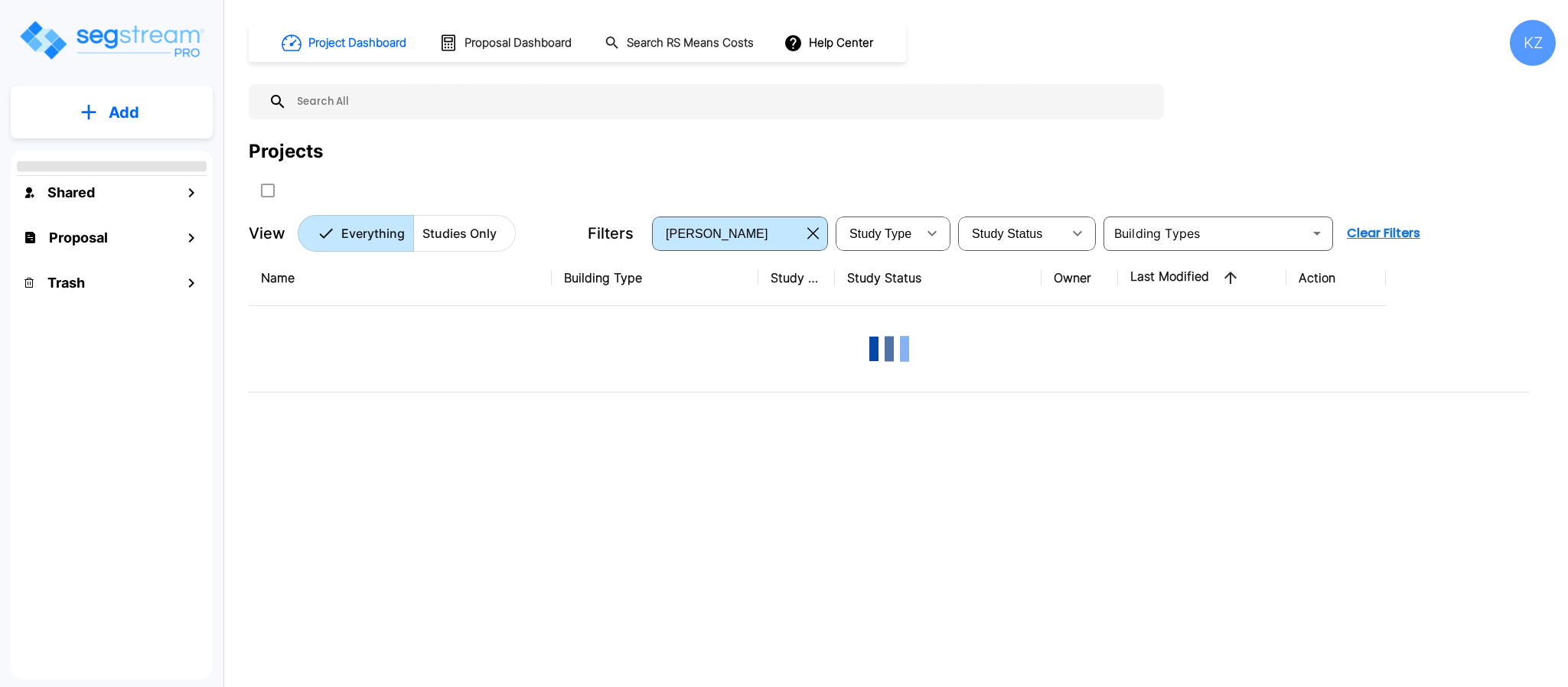
click at [1202, 69] on div "Project Dashboard Proposal Dashboard Search RS Means Costs Help Center KZ Proje…" at bounding box center [902, 136] width 1307 height 232
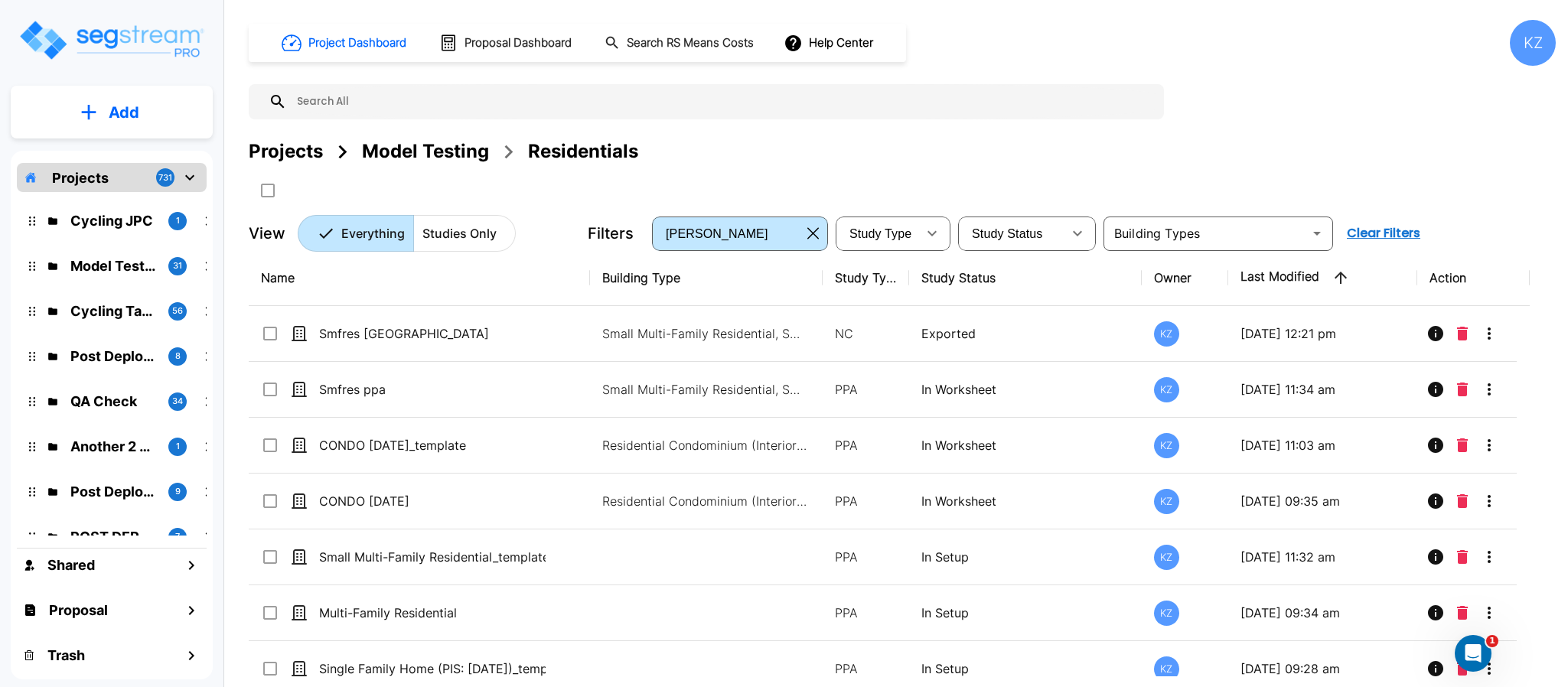
click at [439, 149] on div "Model Testing" at bounding box center [425, 151] width 127 height 27
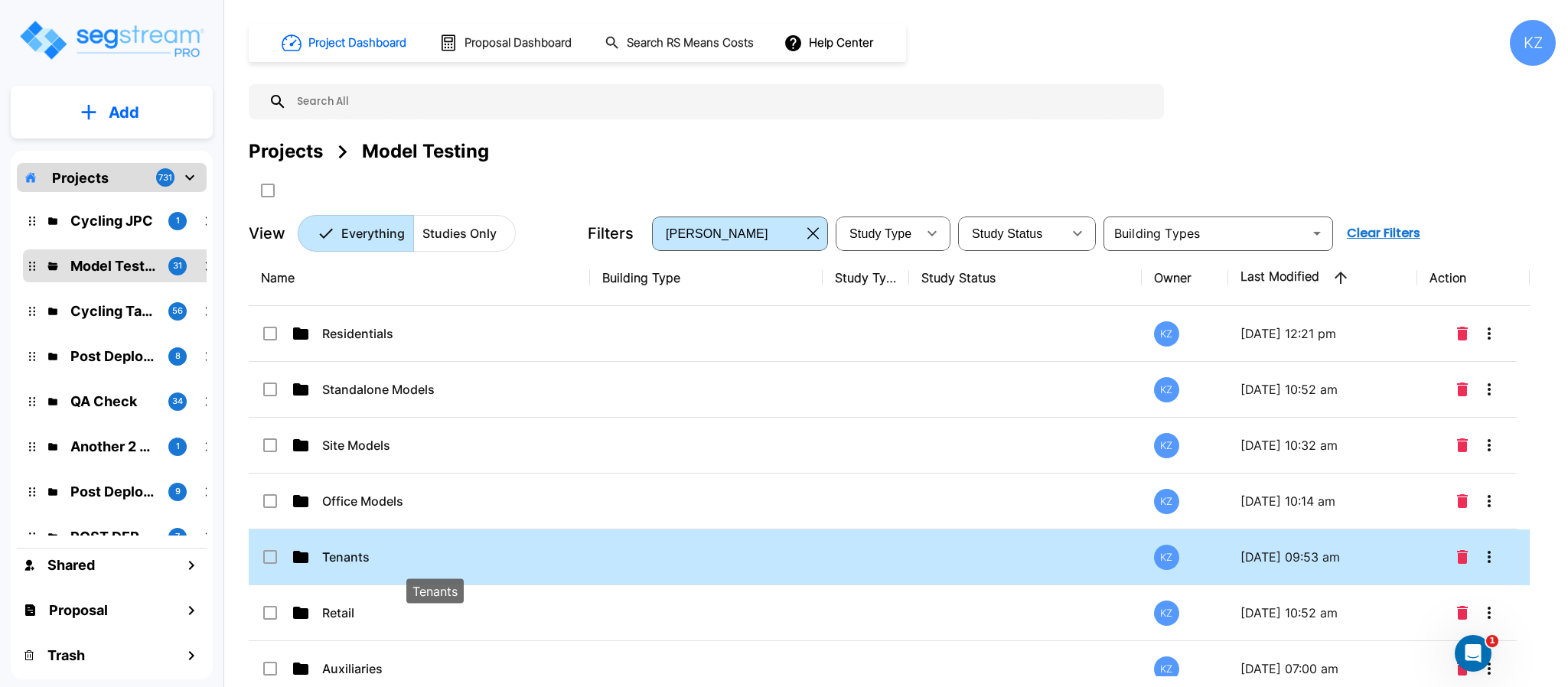
click at [372, 558] on p "Tenants" at bounding box center [435, 556] width 227 height 18
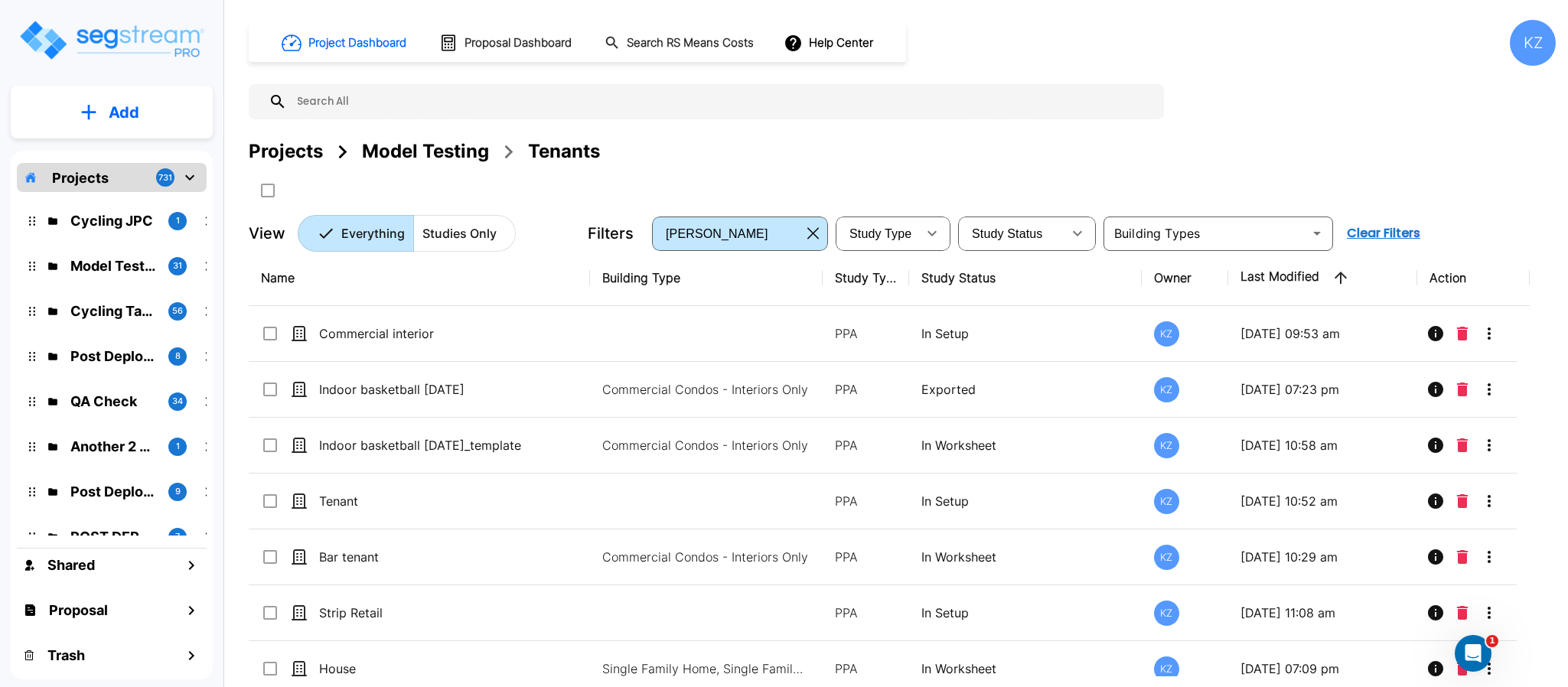
click at [147, 124] on button "Add" at bounding box center [111, 112] width 202 height 45
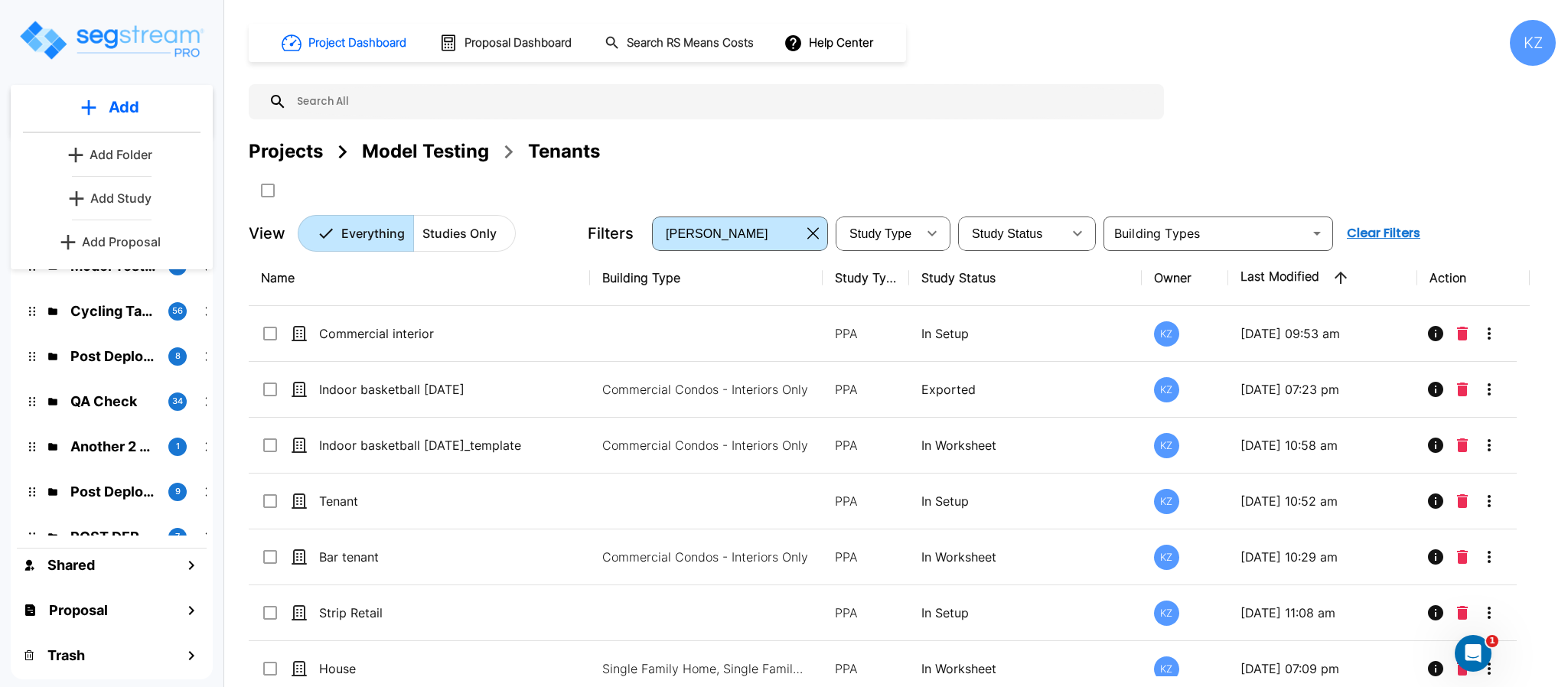
click at [384, 162] on div "Model Testing" at bounding box center [425, 151] width 127 height 27
click at [372, 154] on div "Model Testing" at bounding box center [425, 151] width 127 height 27
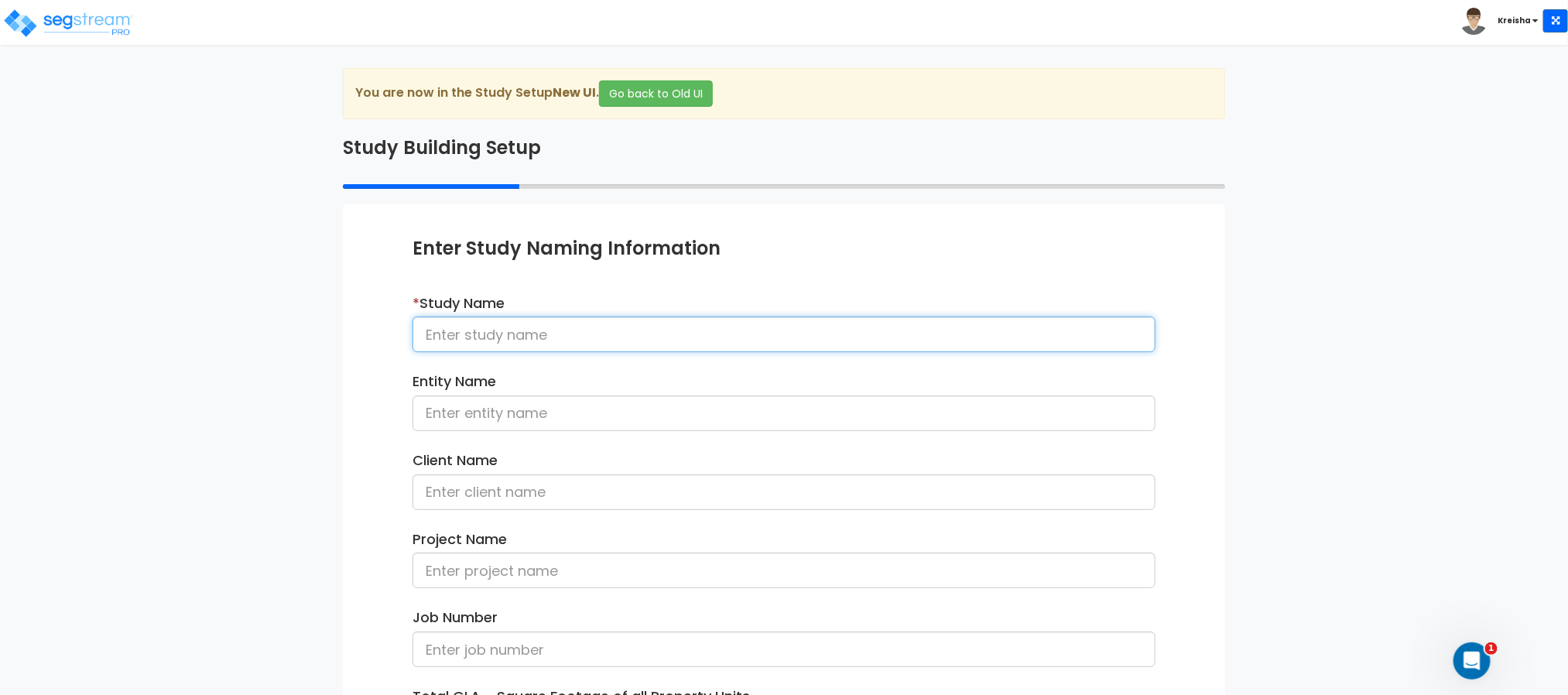
click at [583, 335] on input at bounding box center [784, 334] width 743 height 35
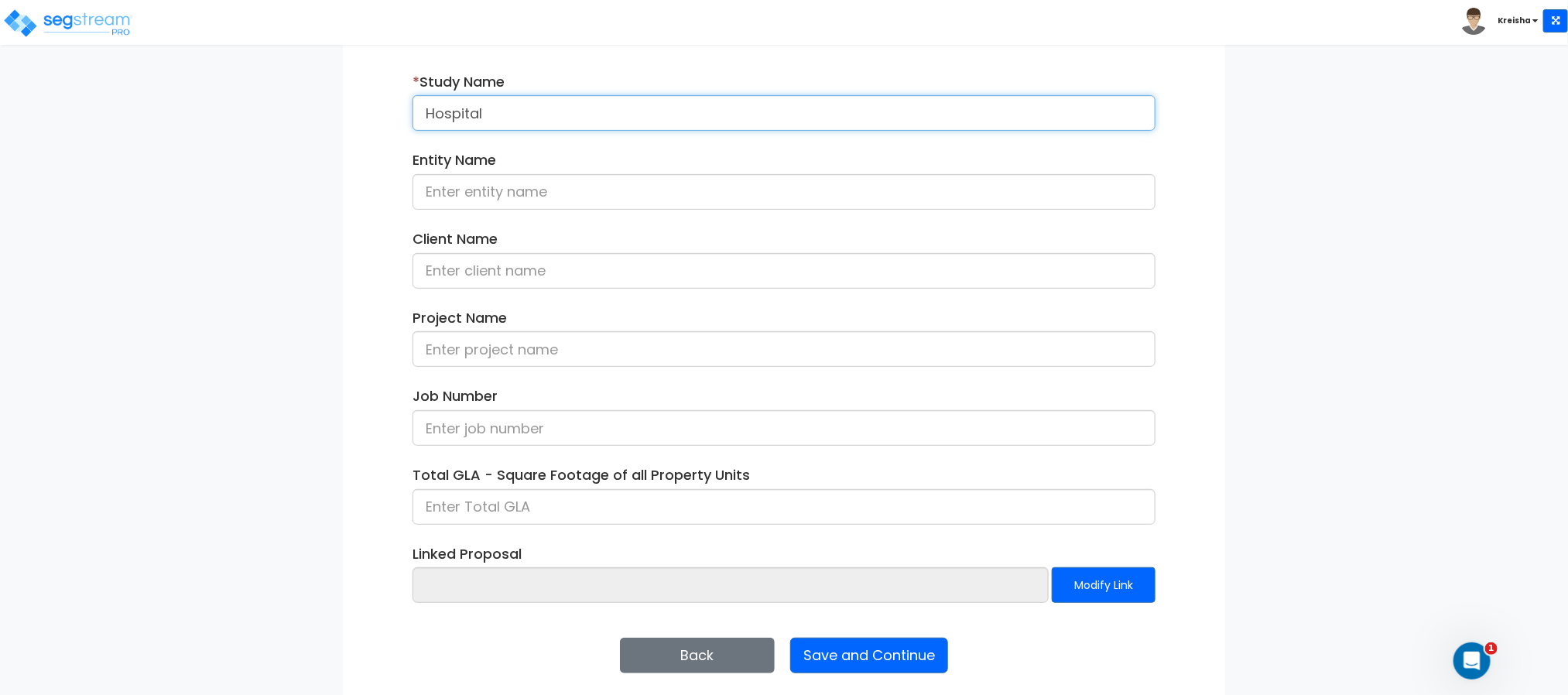
scroll to position [223, 0]
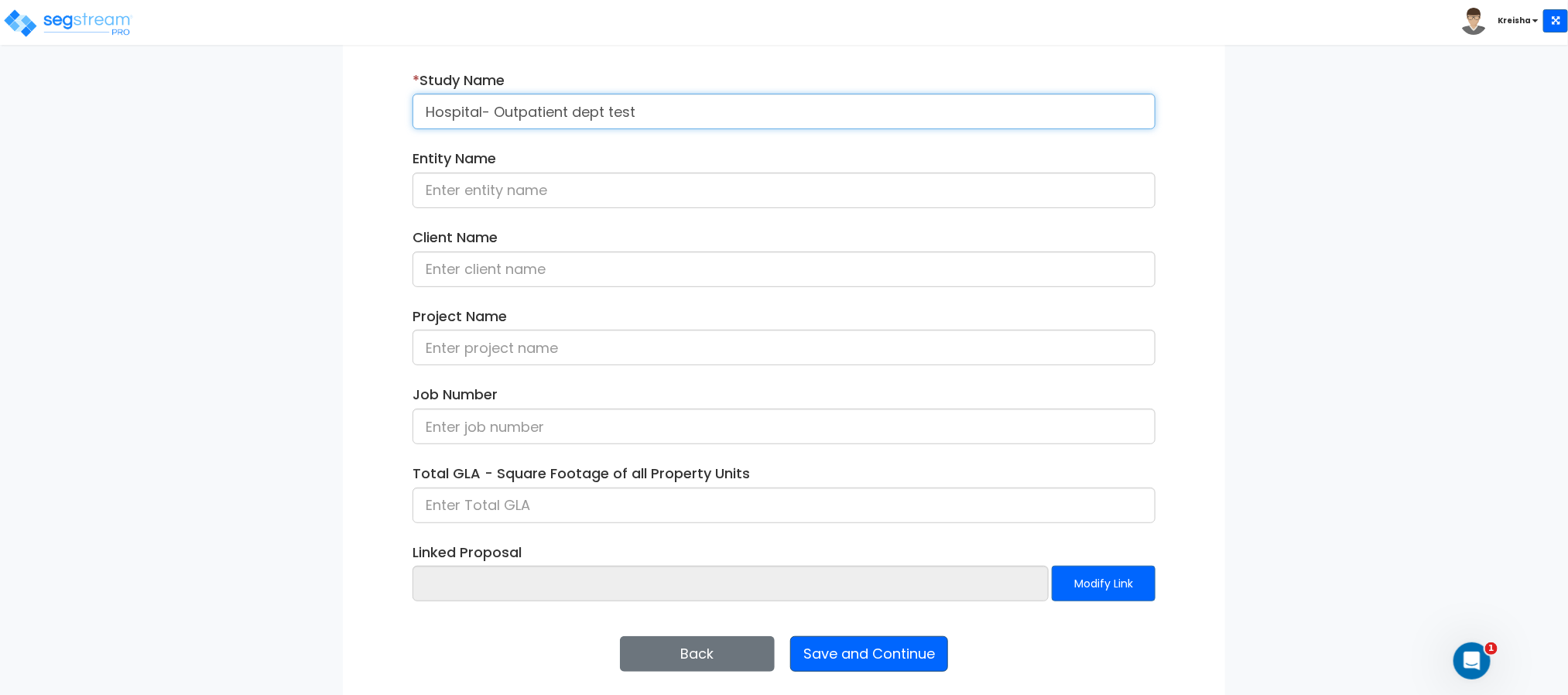
type input "Hospital- Outpatient dept test"
click at [878, 669] on button "Save and Continue" at bounding box center [868, 654] width 158 height 35
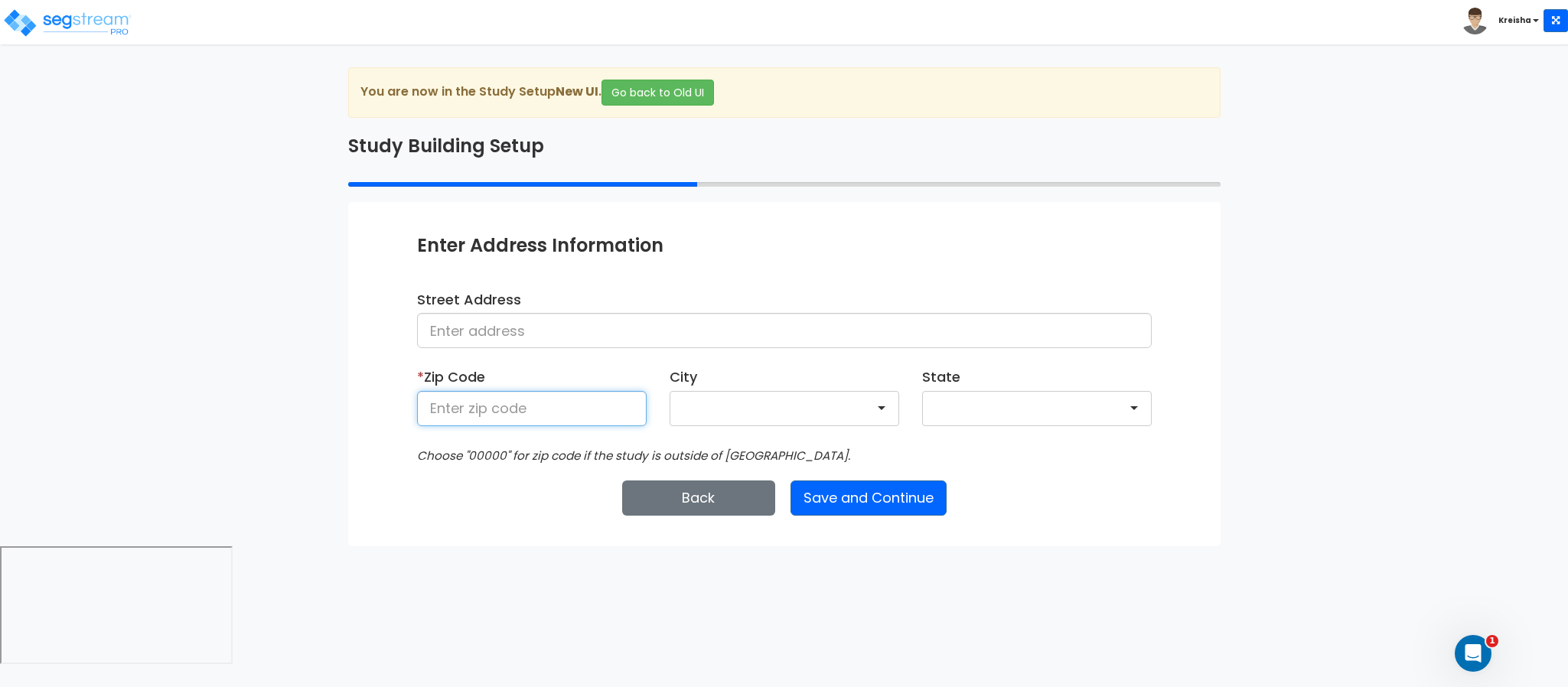
click at [560, 419] on input at bounding box center [531, 409] width 230 height 35
type input "80206"
click at [822, 489] on button "Save and Continue" at bounding box center [868, 498] width 156 height 35
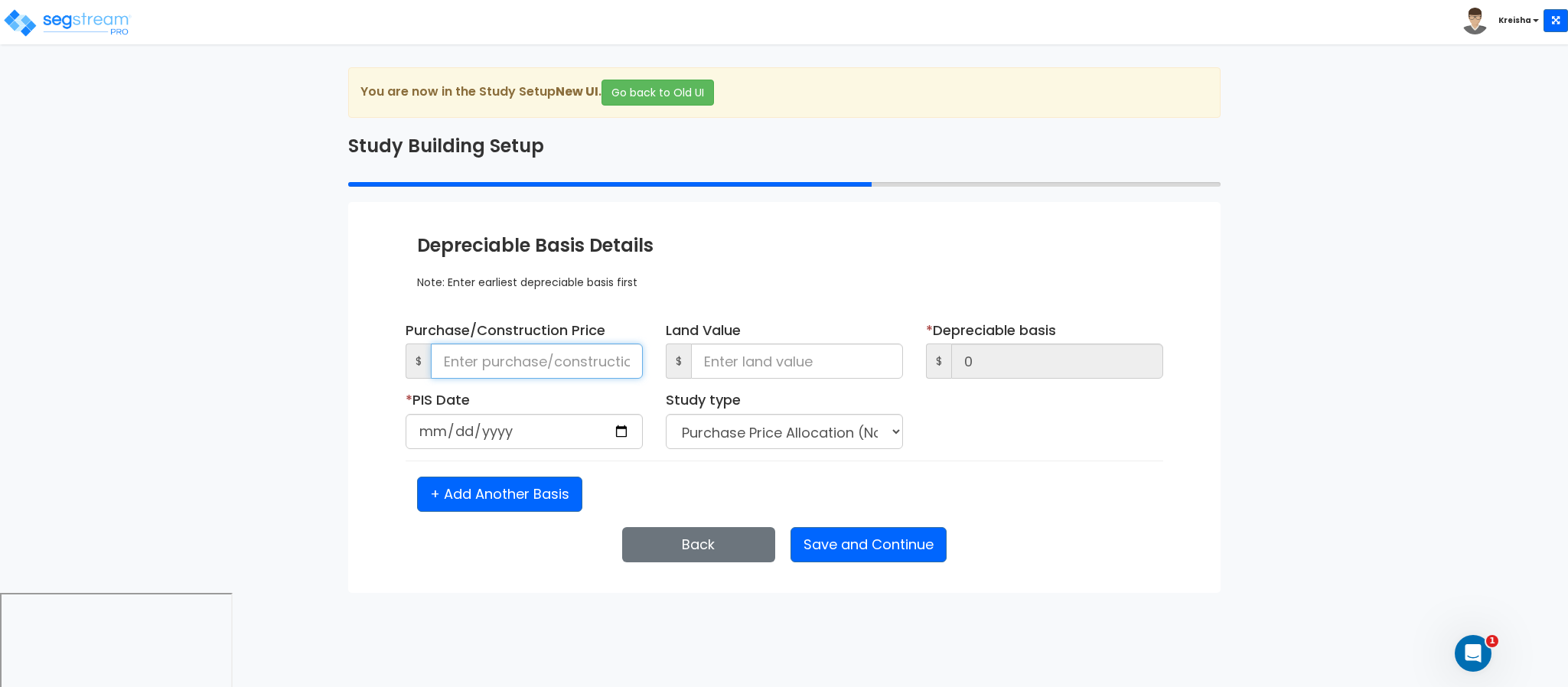
click at [522, 367] on input at bounding box center [537, 361] width 212 height 35
type input "9"
type input "941"
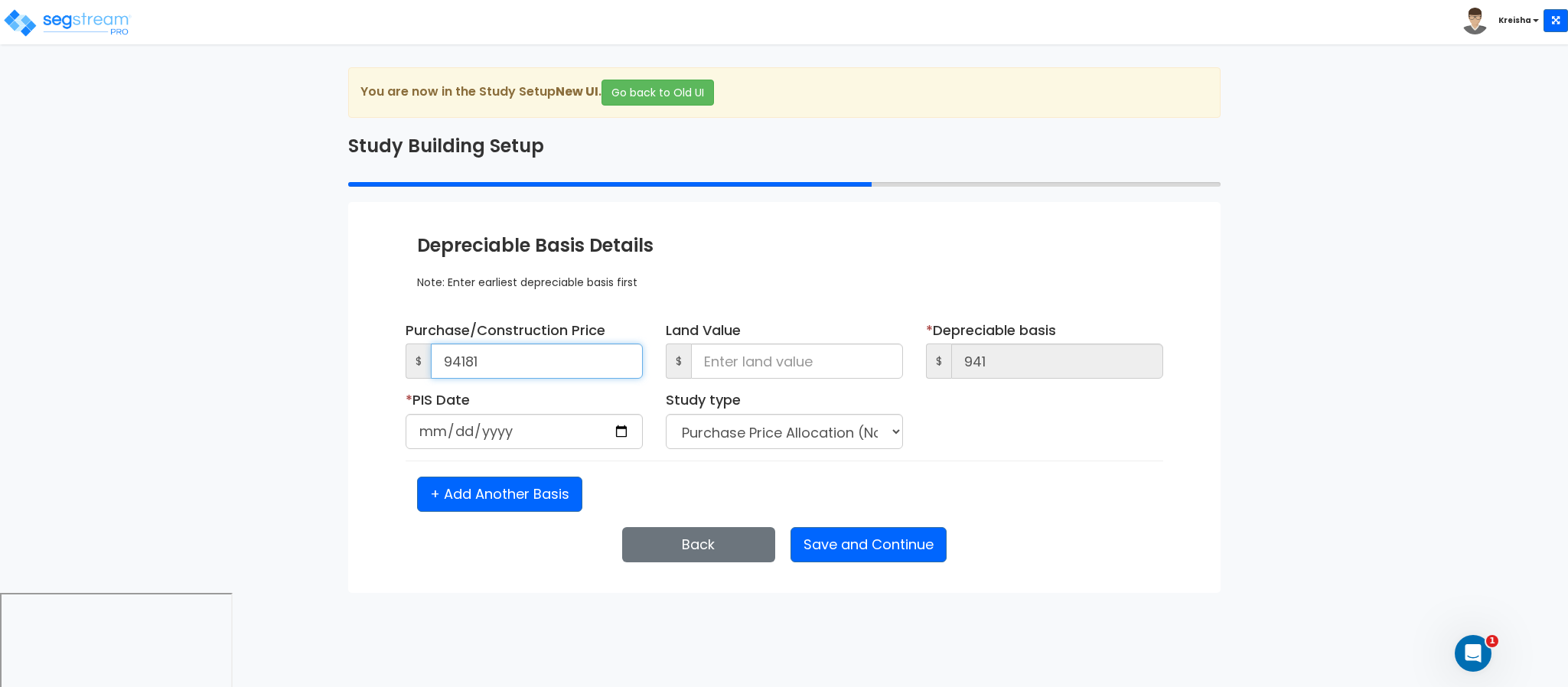
type input "94,181"
type input "941,815"
type input "94,181,519"
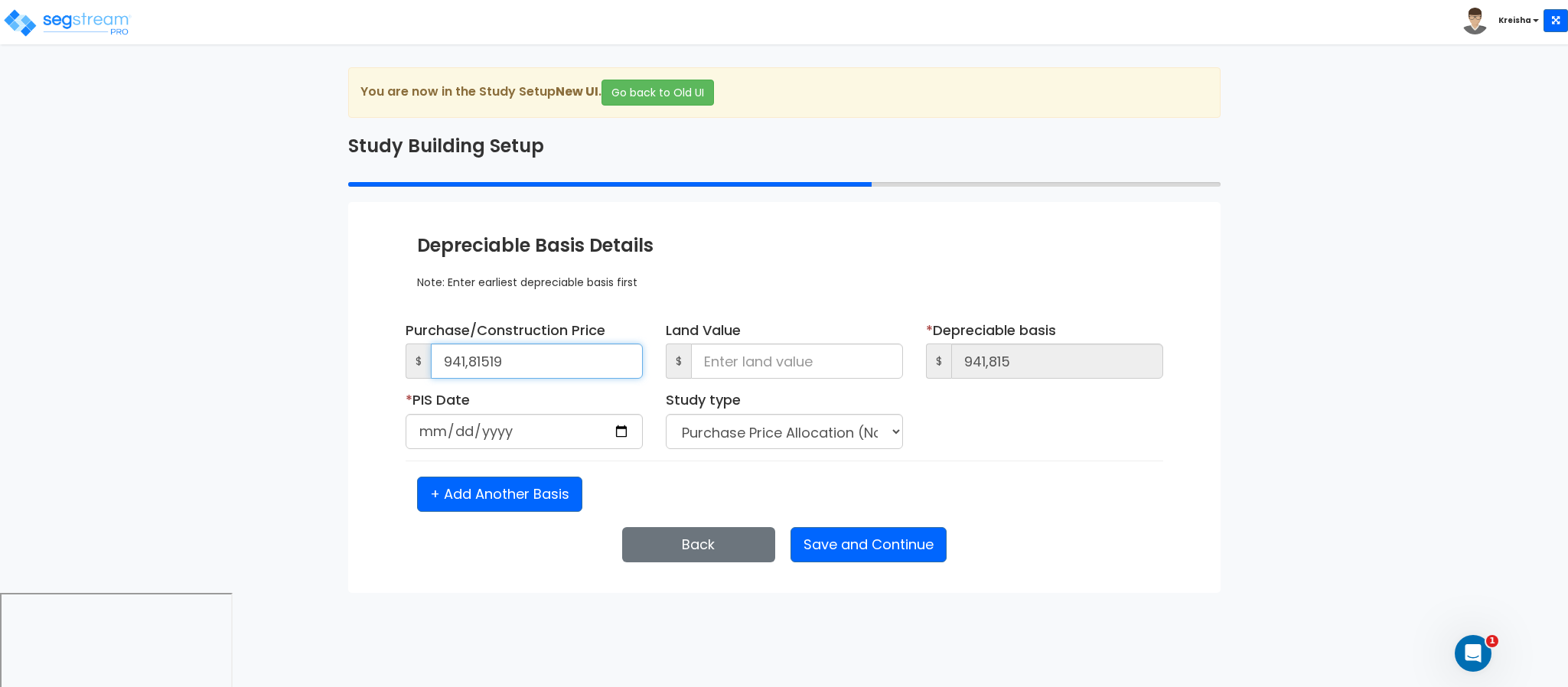
type input "94,181,519"
type input "9,418,151"
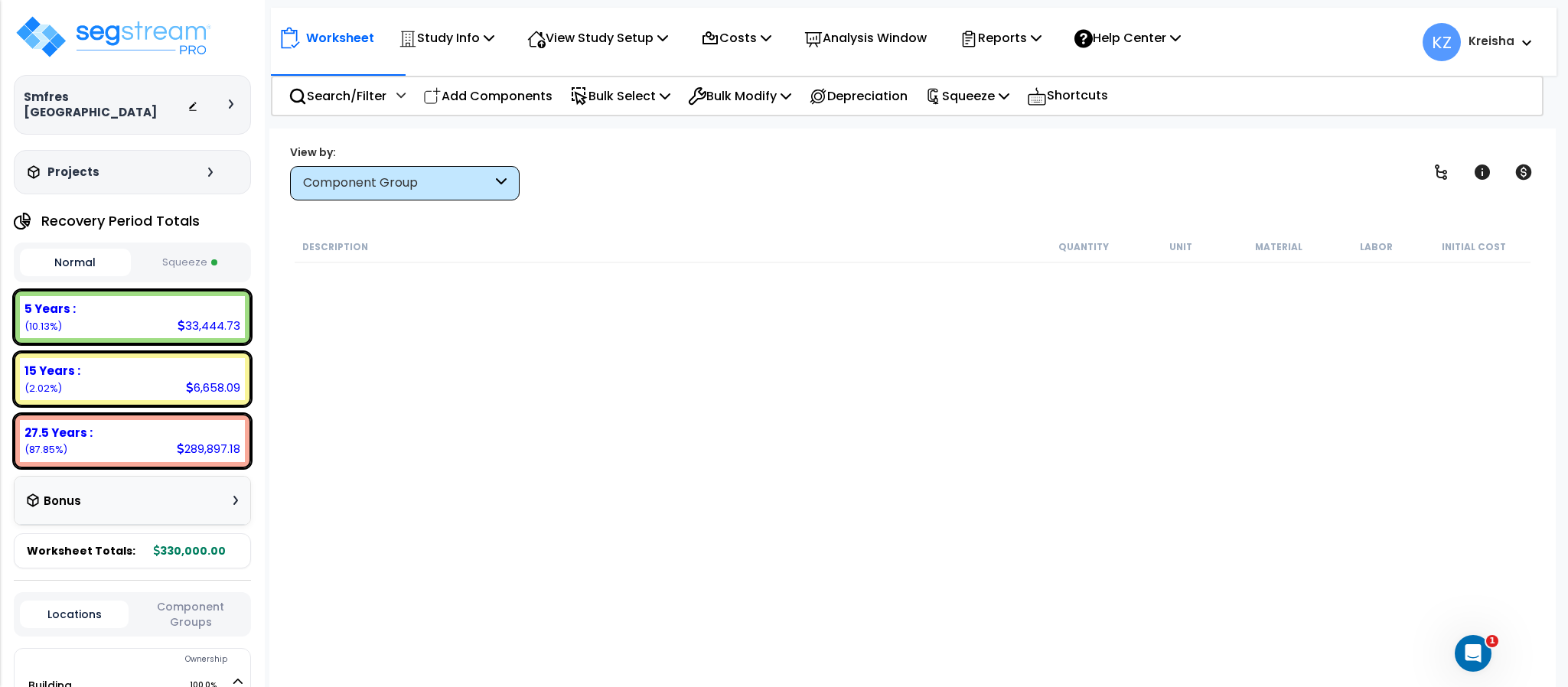
select select "2024"
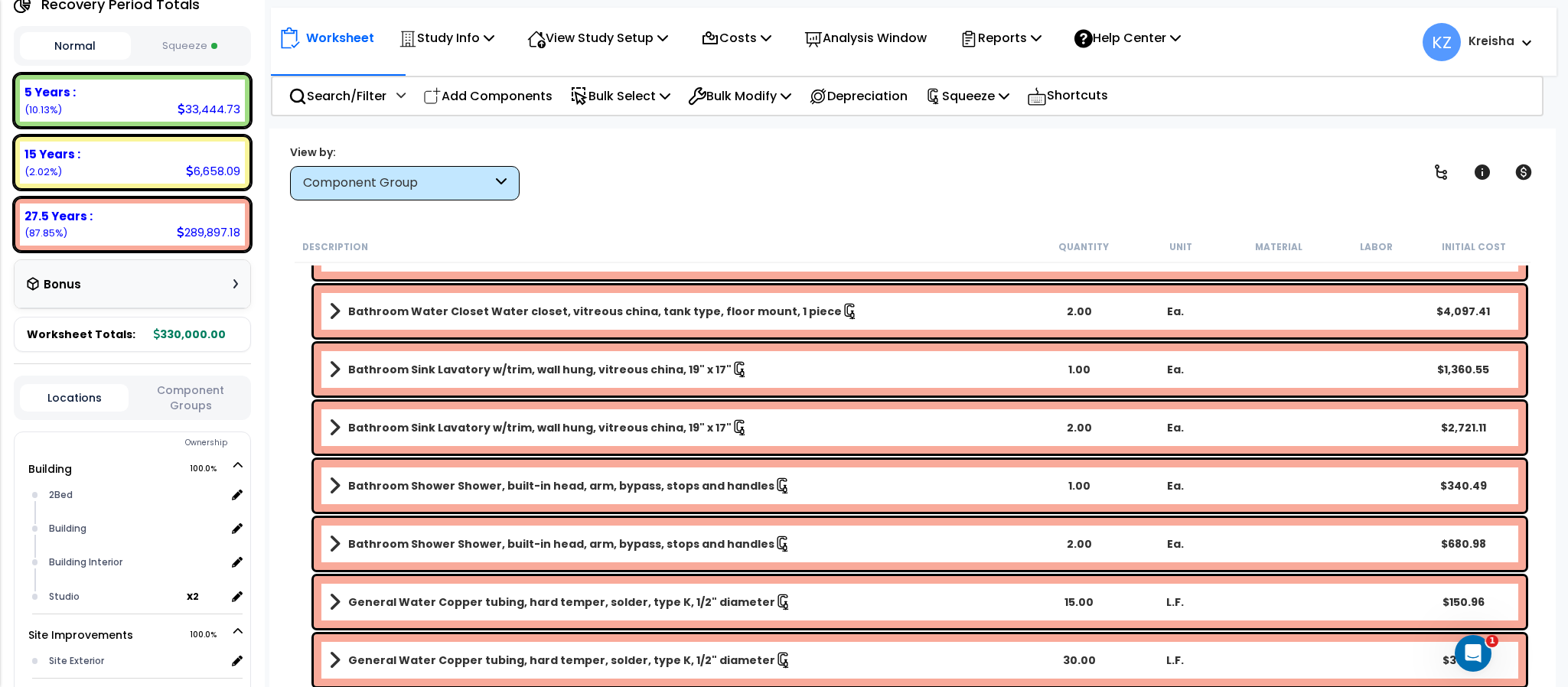
scroll to position [749, 0]
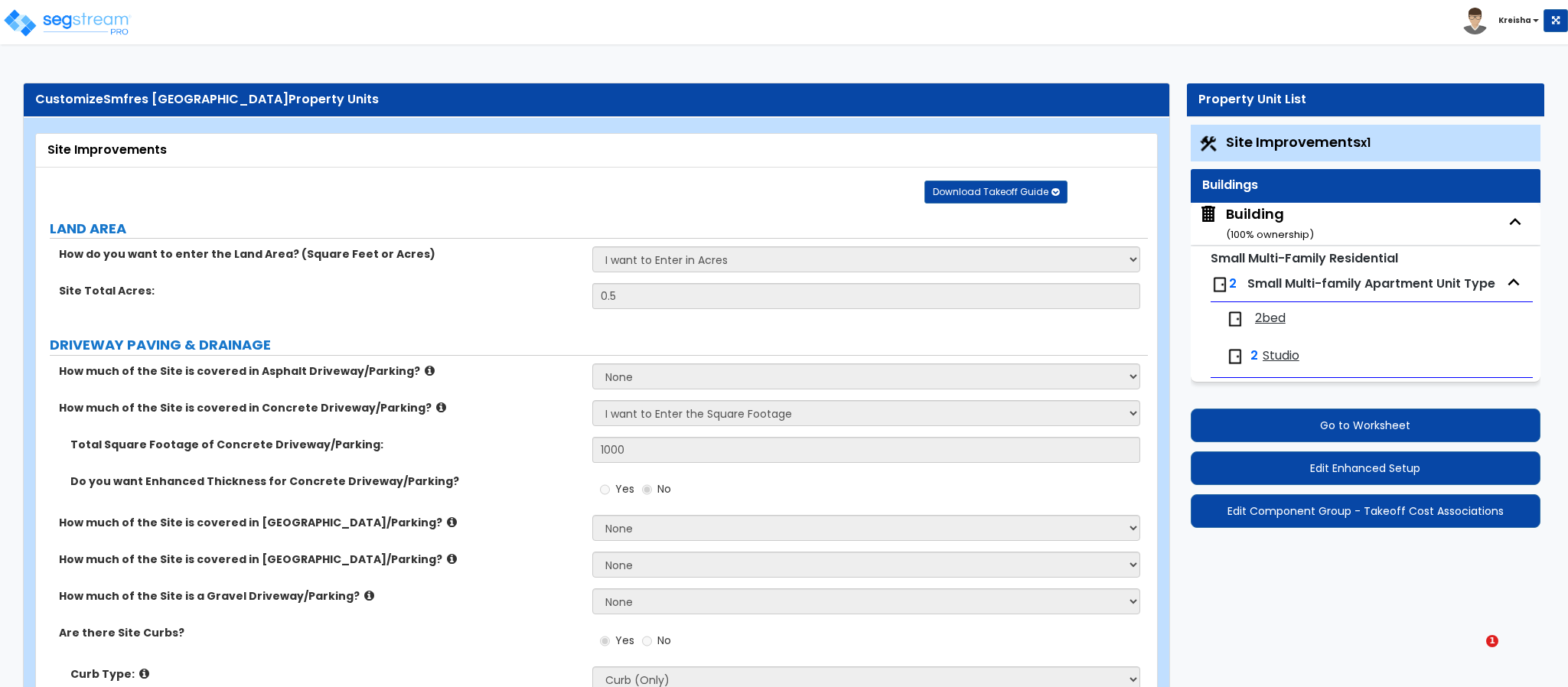
select select "2"
select select "1"
select select "2"
select select "1"
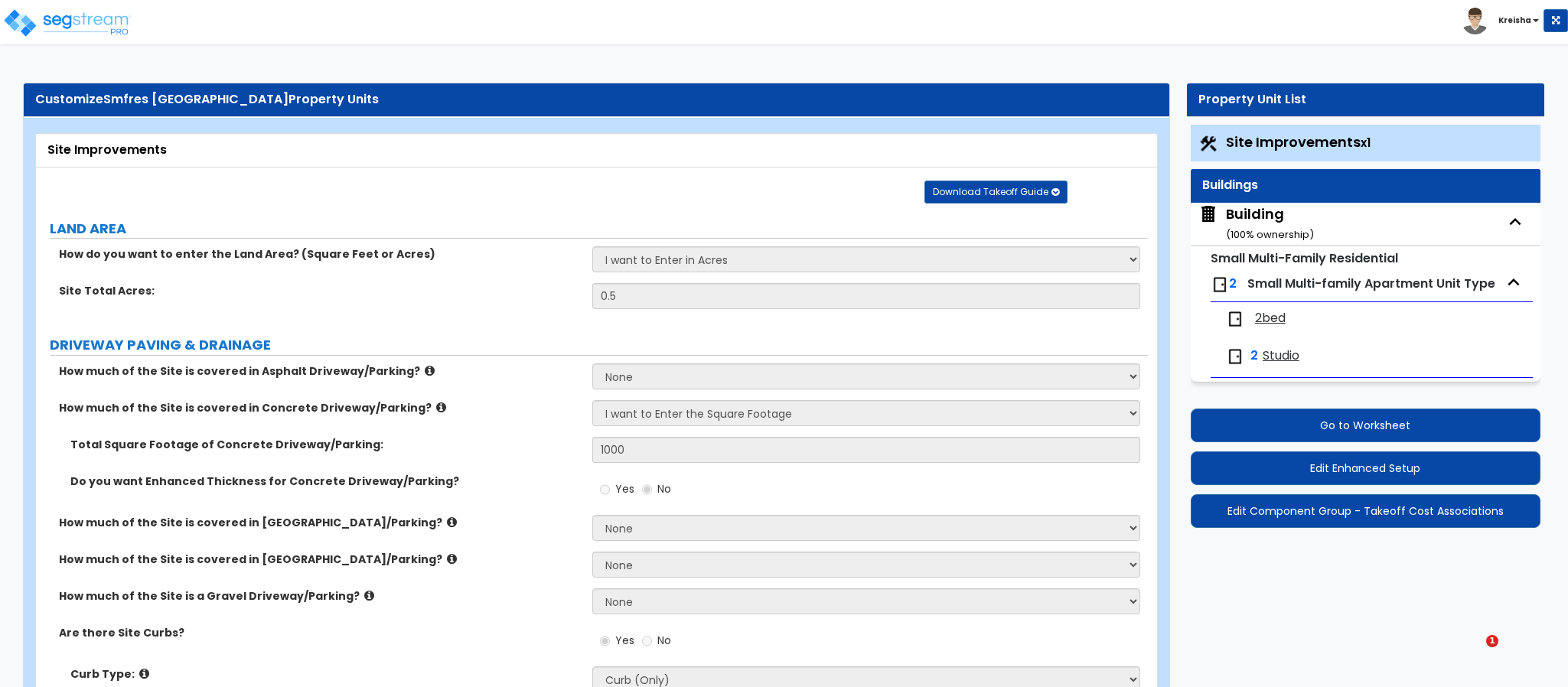
select select "2"
select select "1"
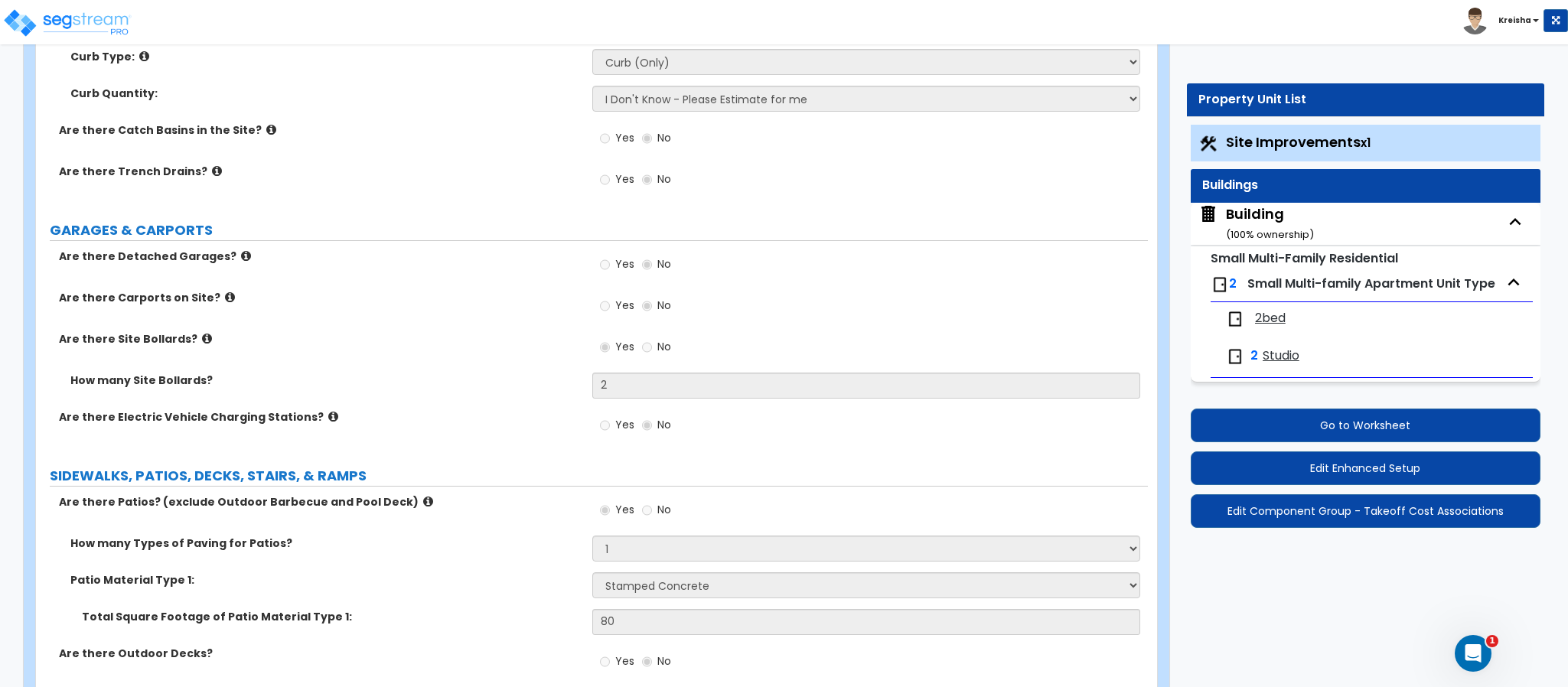
scroll to position [655, 0]
